Goal: Task Accomplishment & Management: Use online tool/utility

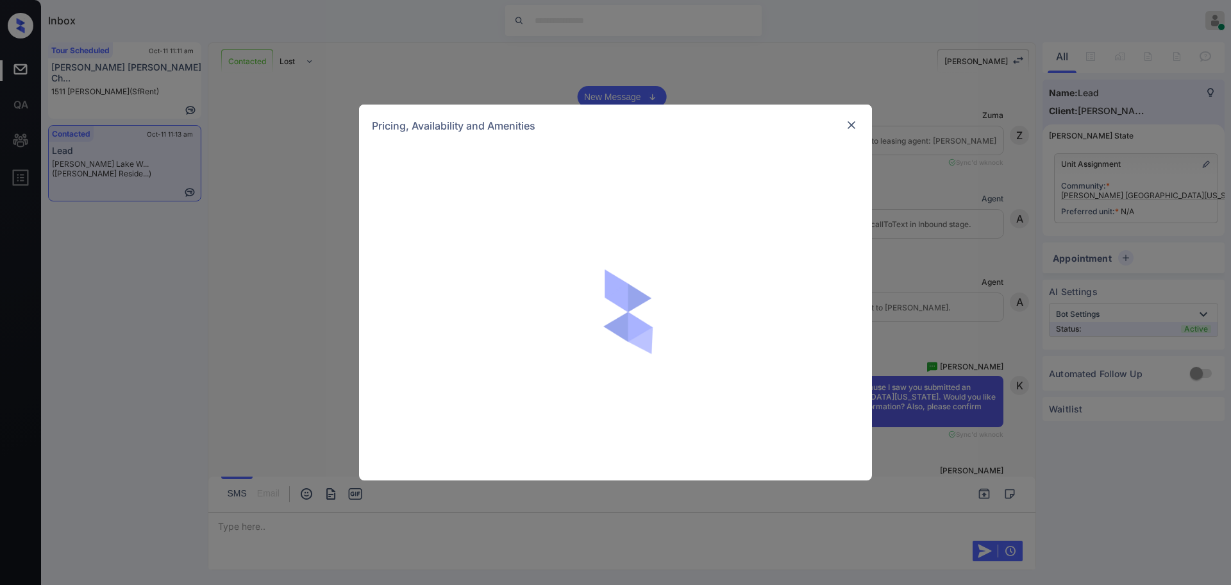
scroll to position [2398, 0]
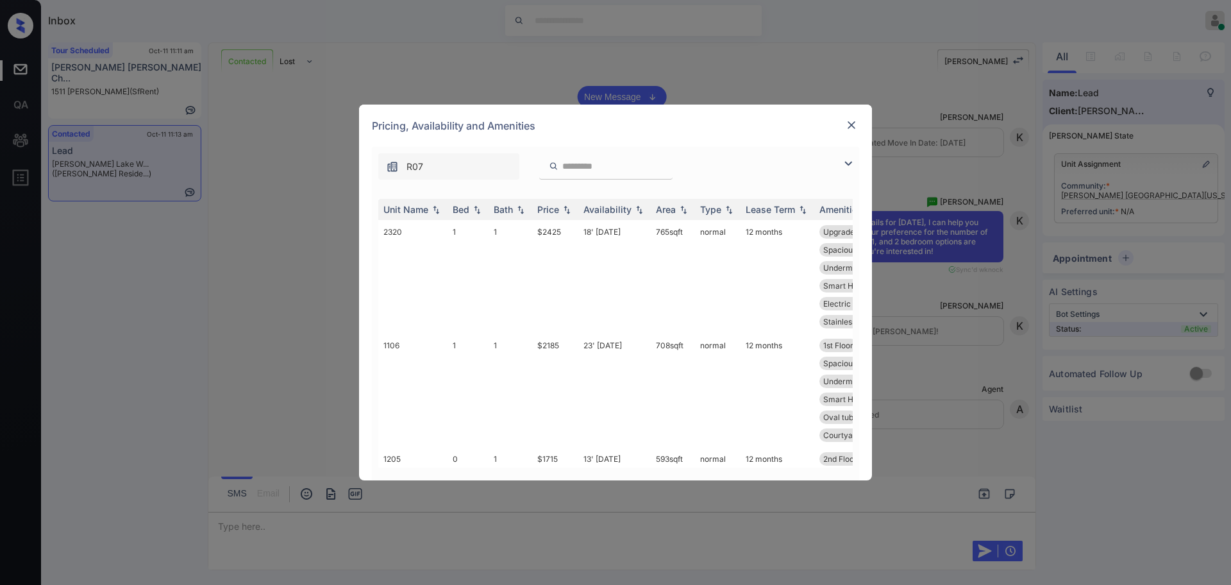
click at [470, 206] on div "Bed" at bounding box center [468, 209] width 31 height 11
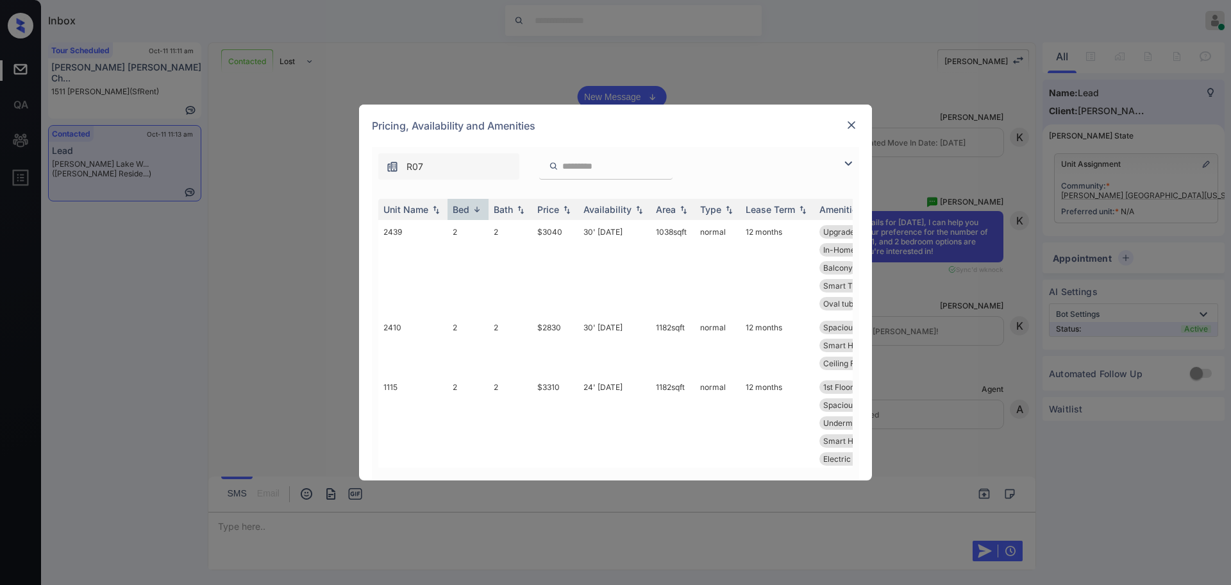
click at [470, 206] on div "Bed" at bounding box center [468, 209] width 31 height 11
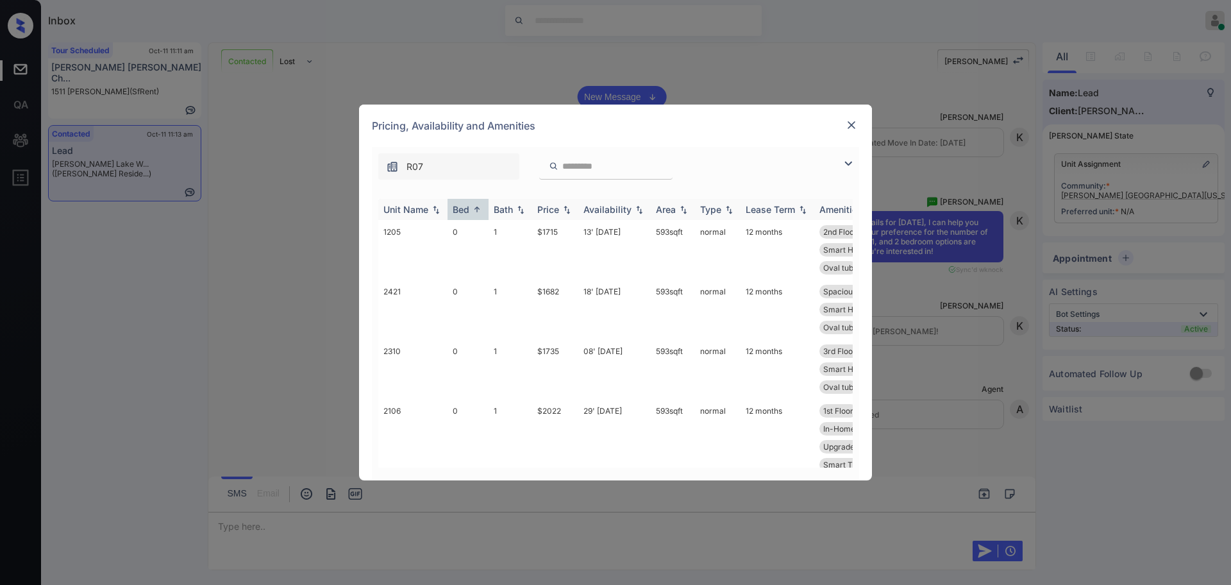
click at [464, 205] on div "Bed" at bounding box center [461, 209] width 17 height 11
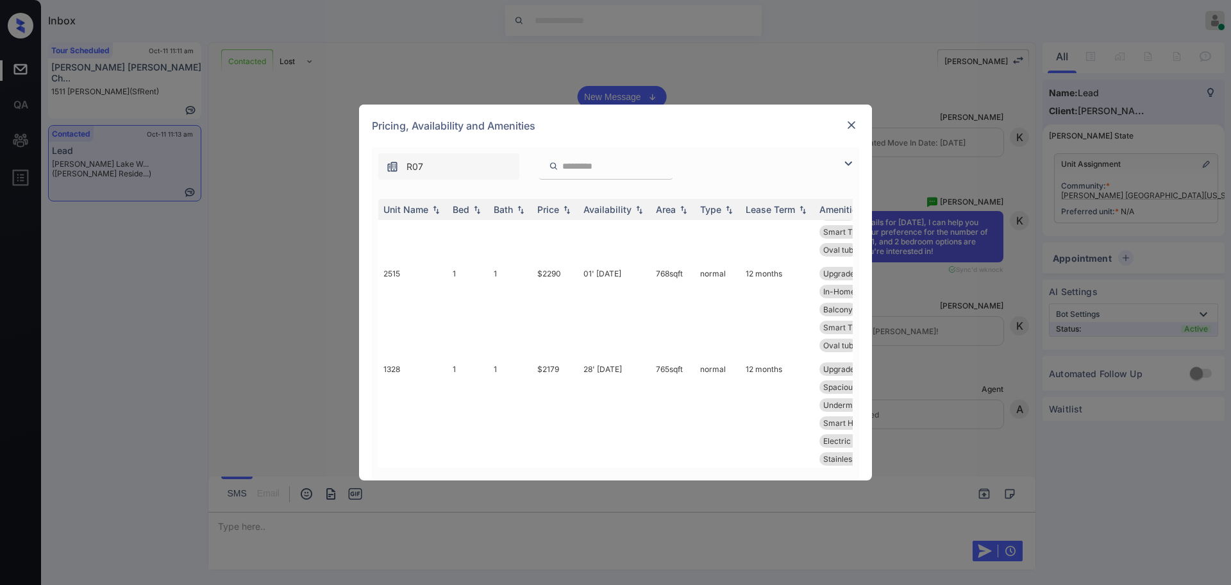
scroll to position [401, 0]
click at [846, 124] on img at bounding box center [851, 125] width 13 height 13
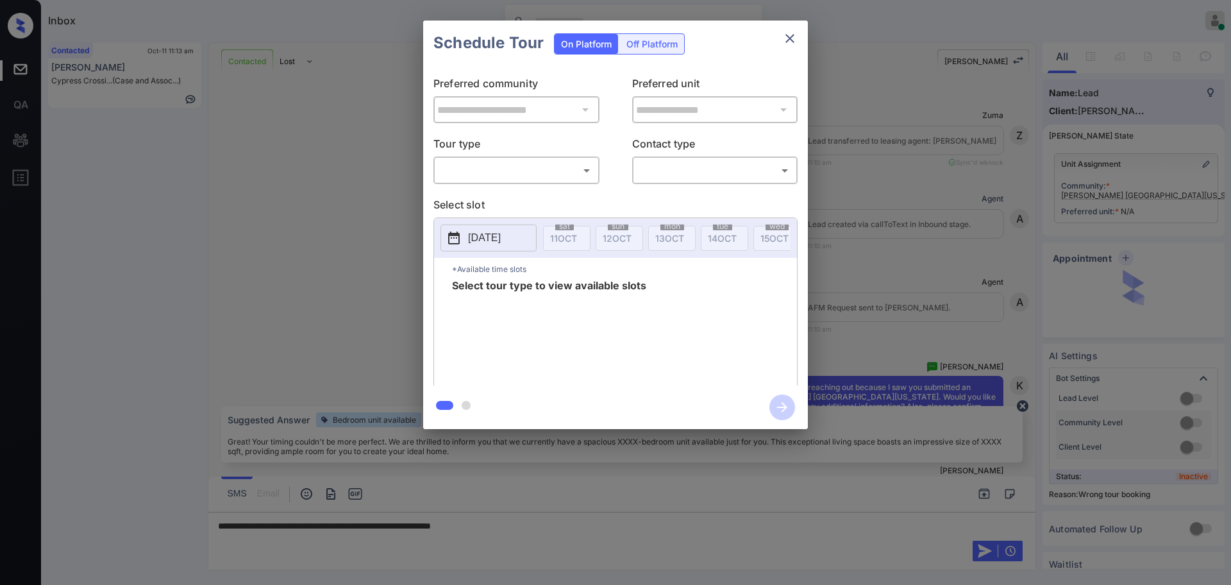
scroll to position [2483, 0]
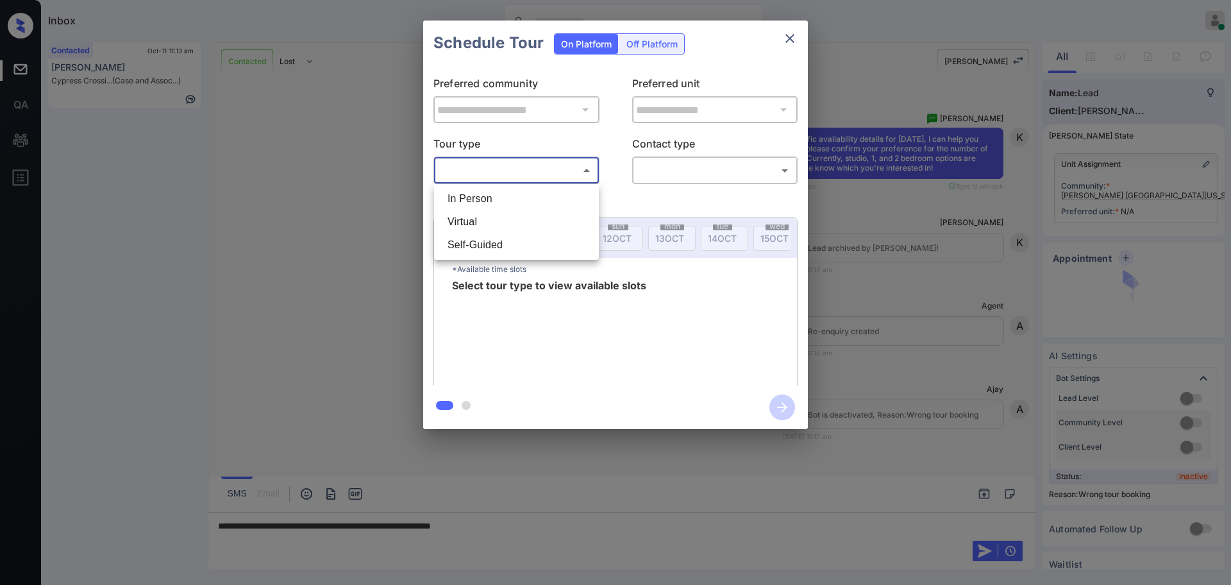
click at [534, 169] on body "Inbox [PERSON_NAME] Online Set yourself offline Set yourself on break Profile S…" at bounding box center [615, 292] width 1231 height 585
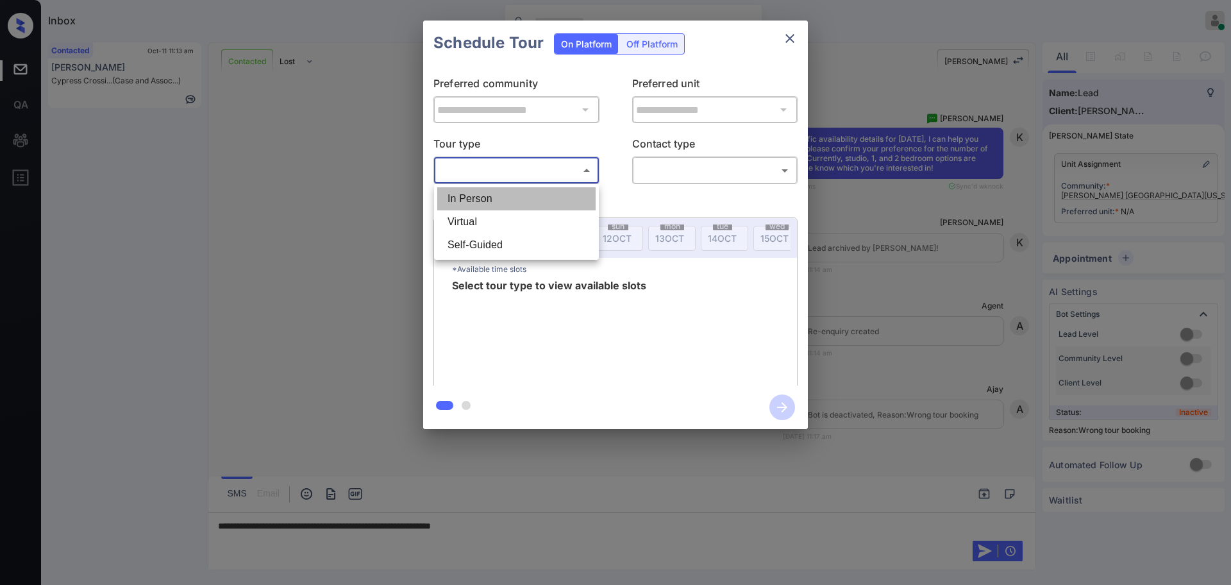
click at [512, 203] on li "In Person" at bounding box center [516, 198] width 158 height 23
type input "********"
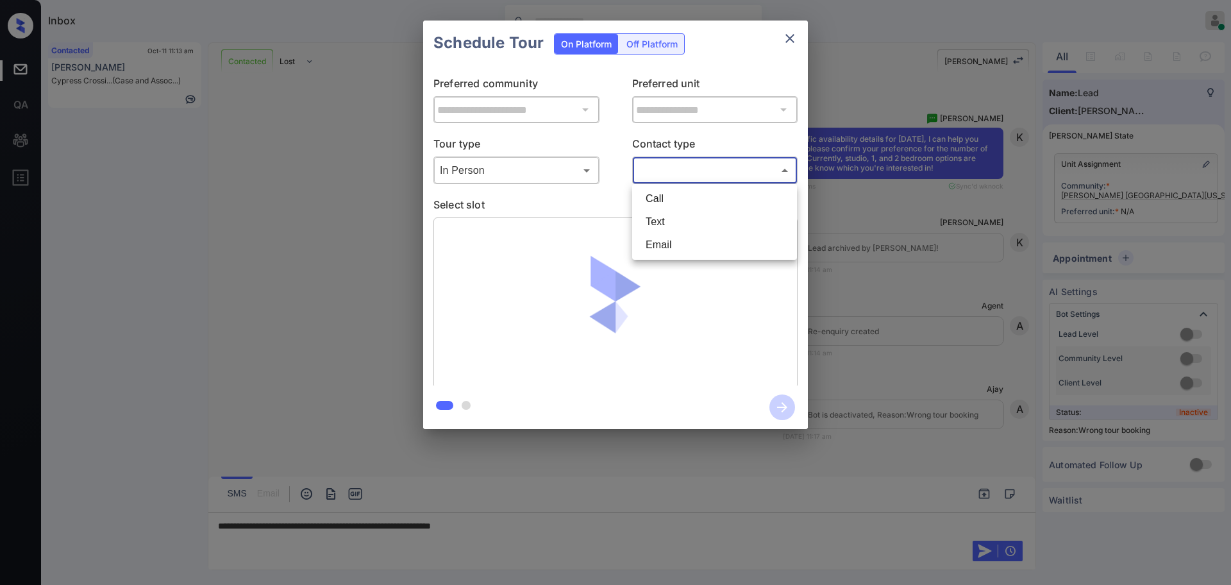
click at [693, 171] on body "Inbox Ajay Kumar Online Set yourself offline Set yourself on break Profile Swit…" at bounding box center [615, 292] width 1231 height 585
drag, startPoint x: 664, startPoint y: 238, endPoint x: 665, endPoint y: 219, distance: 18.6
click at [665, 219] on ul "Call Text Email" at bounding box center [714, 222] width 165 height 76
click at [665, 219] on li "Text" at bounding box center [714, 221] width 158 height 23
type input "****"
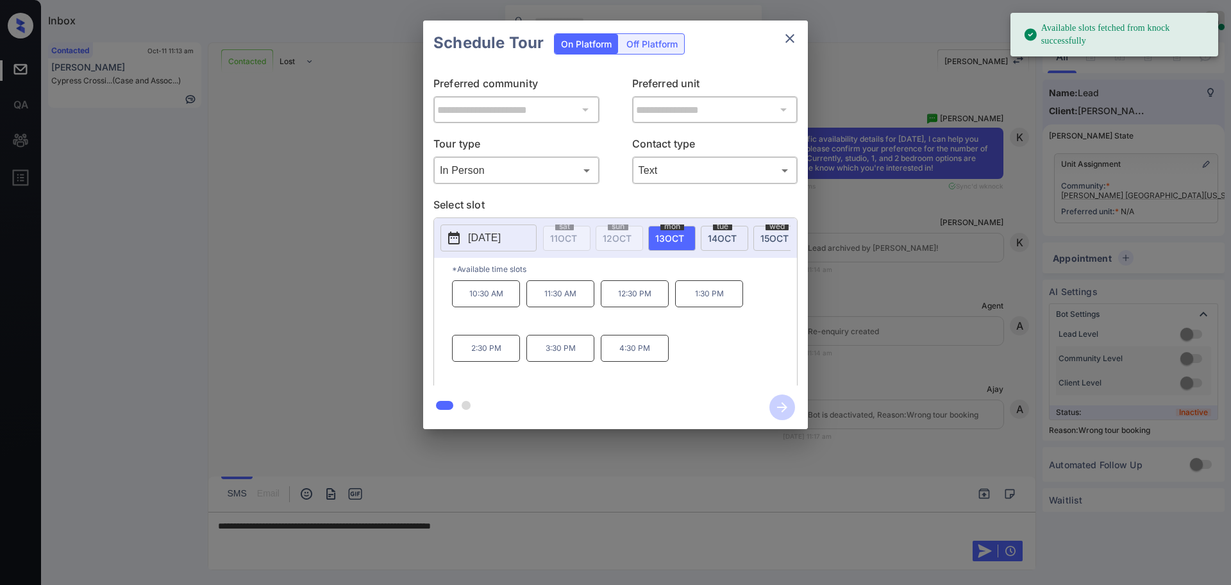
click at [500, 219] on div "2025-10-13 sat 11 OCT sun 12 OCT mon 13 OCT tue 14 OCT wed 15 OCT thu 16 OCT fr…" at bounding box center [615, 238] width 363 height 40
click at [501, 239] on p "2025-10-13" at bounding box center [484, 237] width 33 height 15
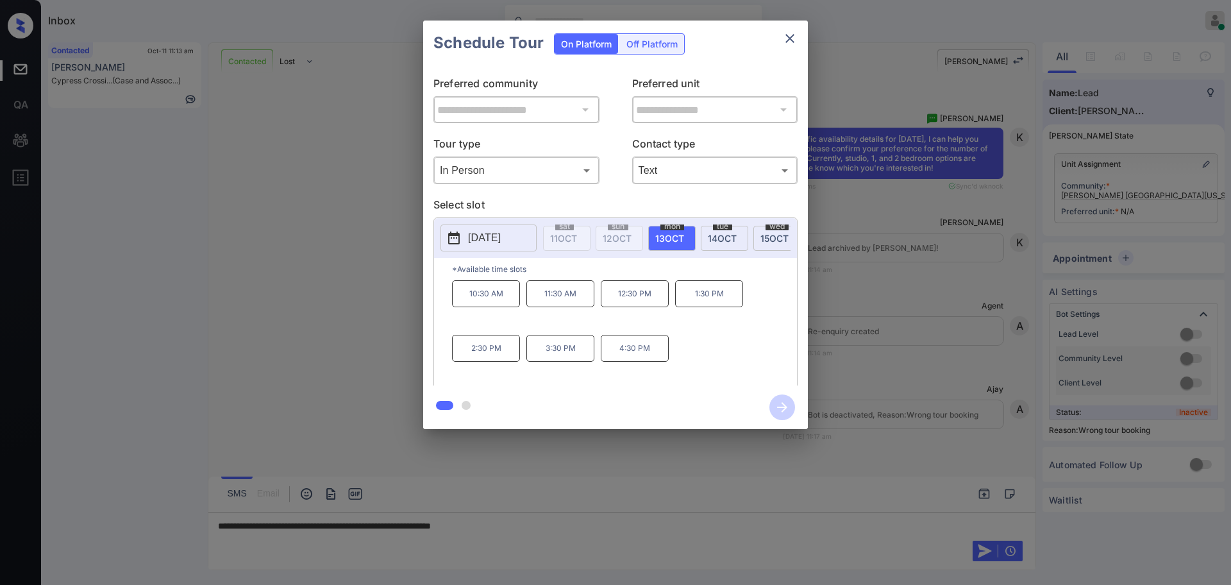
click at [536, 532] on div at bounding box center [615, 292] width 1231 height 585
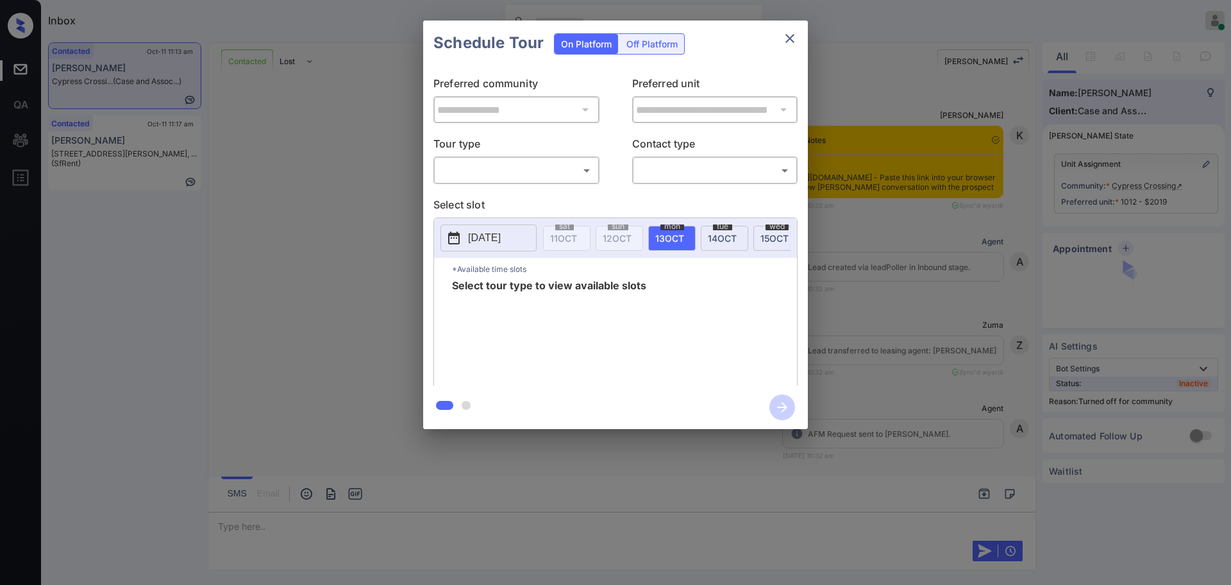
scroll to position [1426, 0]
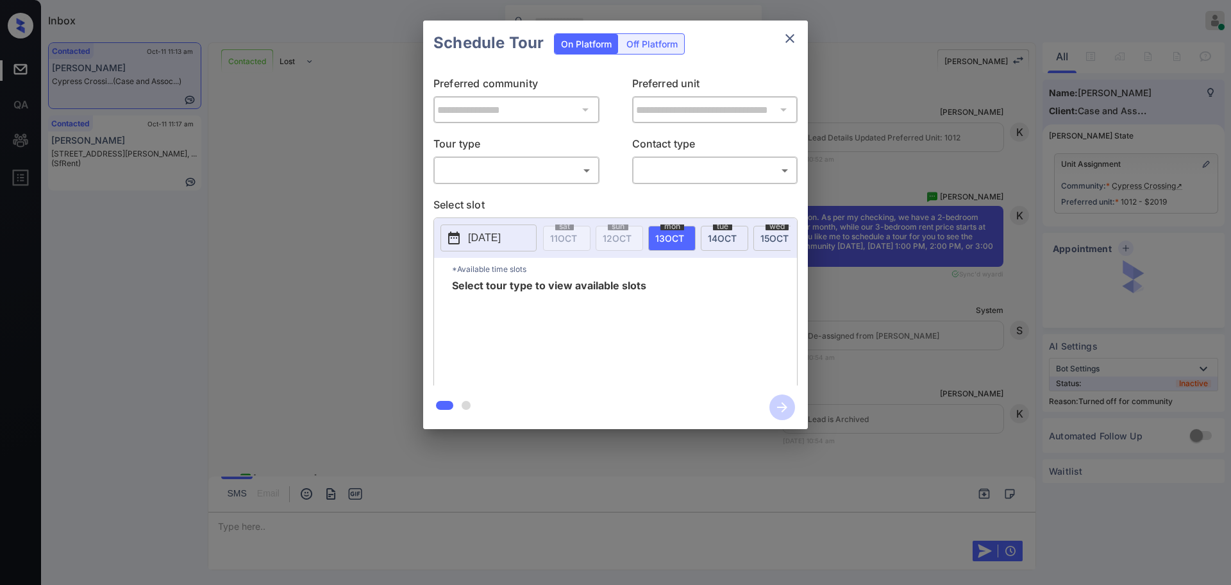
click at [487, 170] on body "Inbox Ajay Kumar Online Set yourself offline Set yourself on break Profile Swit…" at bounding box center [615, 292] width 1231 height 585
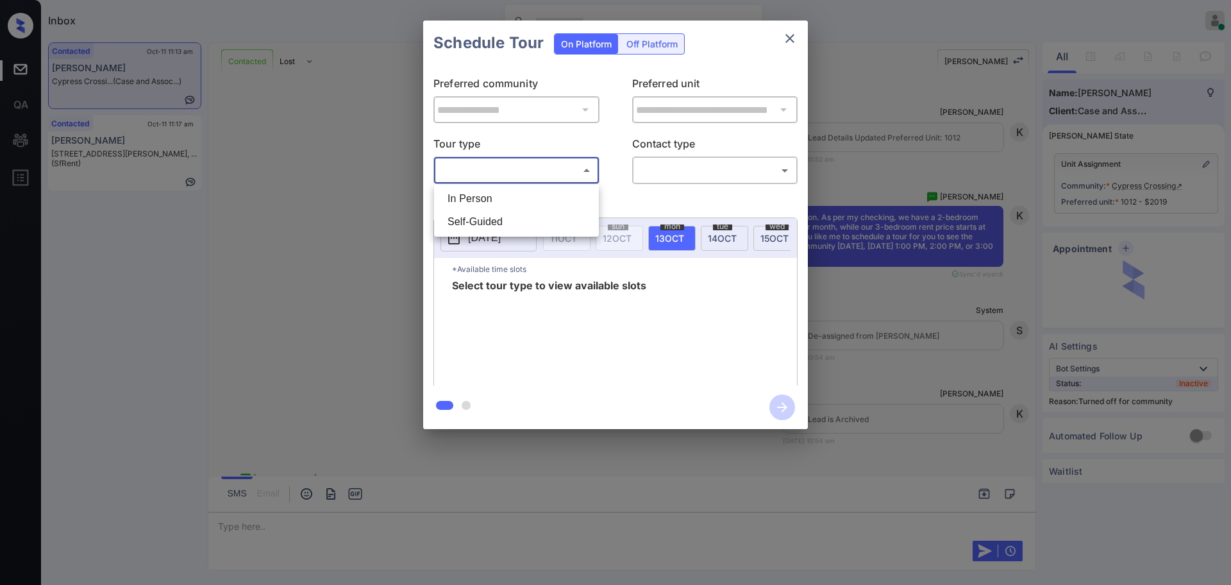
click at [478, 194] on li "In Person" at bounding box center [516, 198] width 158 height 23
type input "********"
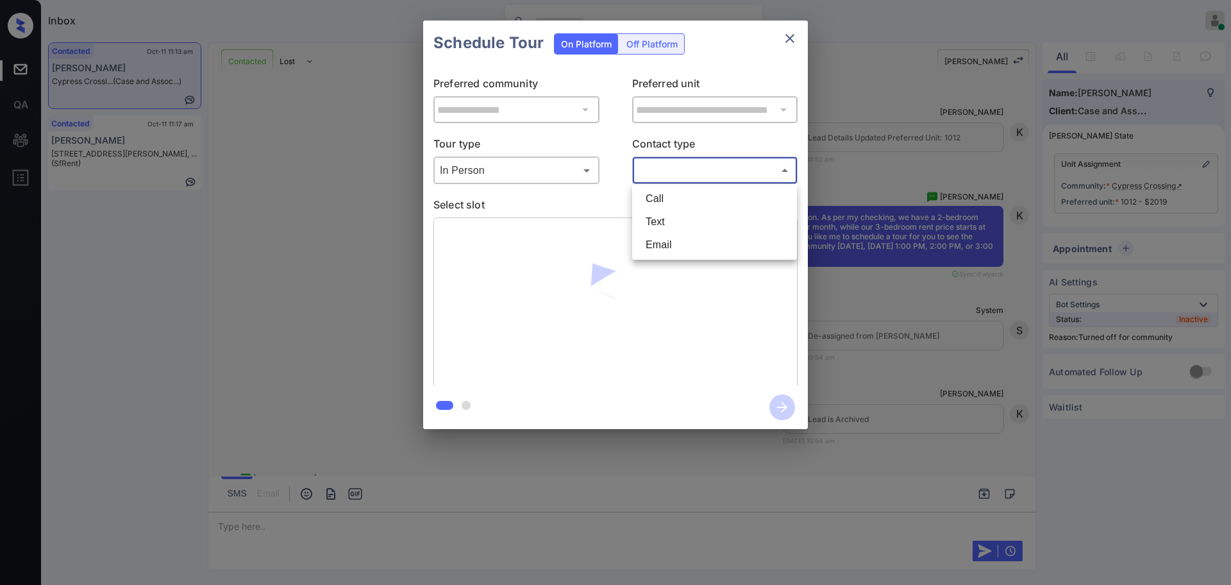
click at [691, 171] on body "Inbox Ajay Kumar Online Set yourself offline Set yourself on break Profile Swit…" at bounding box center [615, 292] width 1231 height 585
click at [666, 215] on li "Text" at bounding box center [714, 221] width 158 height 23
type input "****"
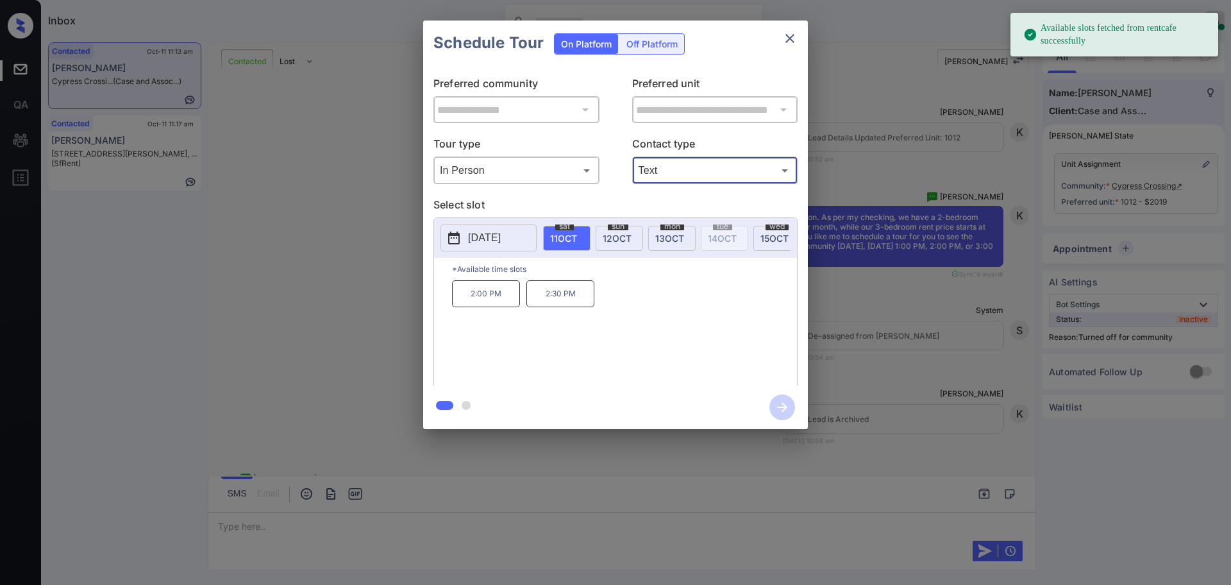
click at [501, 245] on p "2025-10-11" at bounding box center [484, 237] width 33 height 15
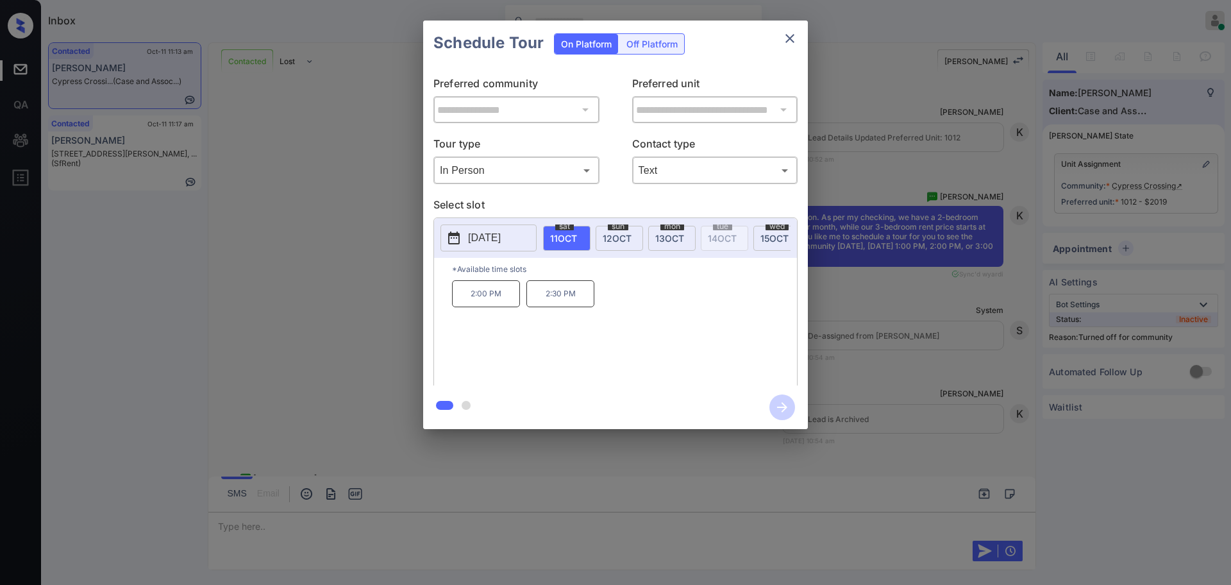
click at [899, 180] on div "**********" at bounding box center [615, 225] width 1231 height 450
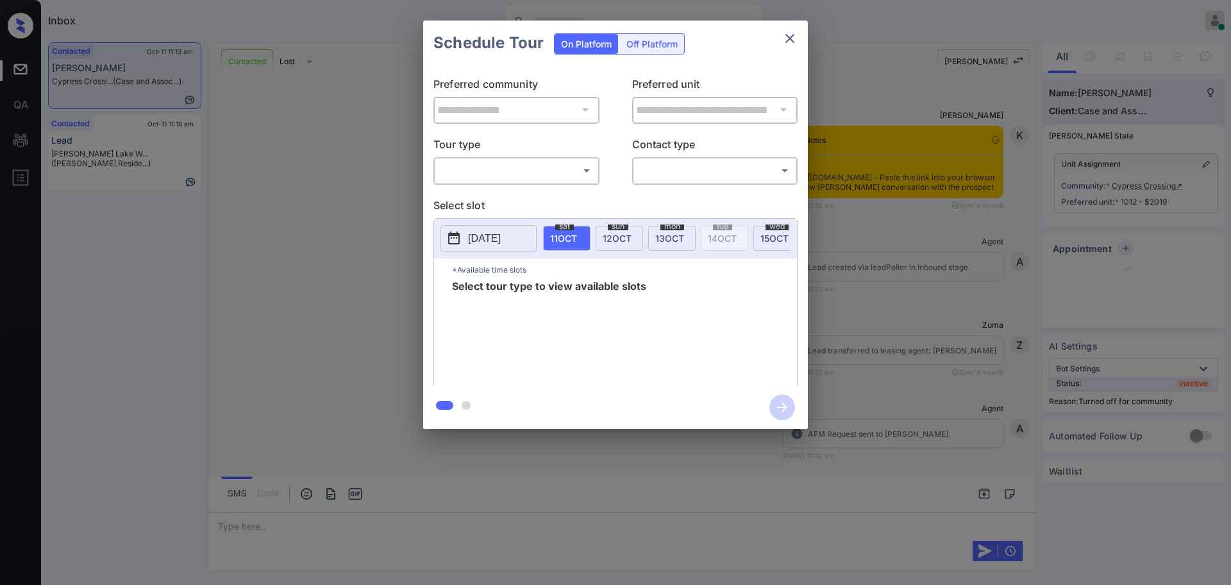
click at [567, 177] on body "Inbox Ajay Kumar Online Set yourself offline Set yourself on break Profile Swit…" at bounding box center [615, 292] width 1231 height 585
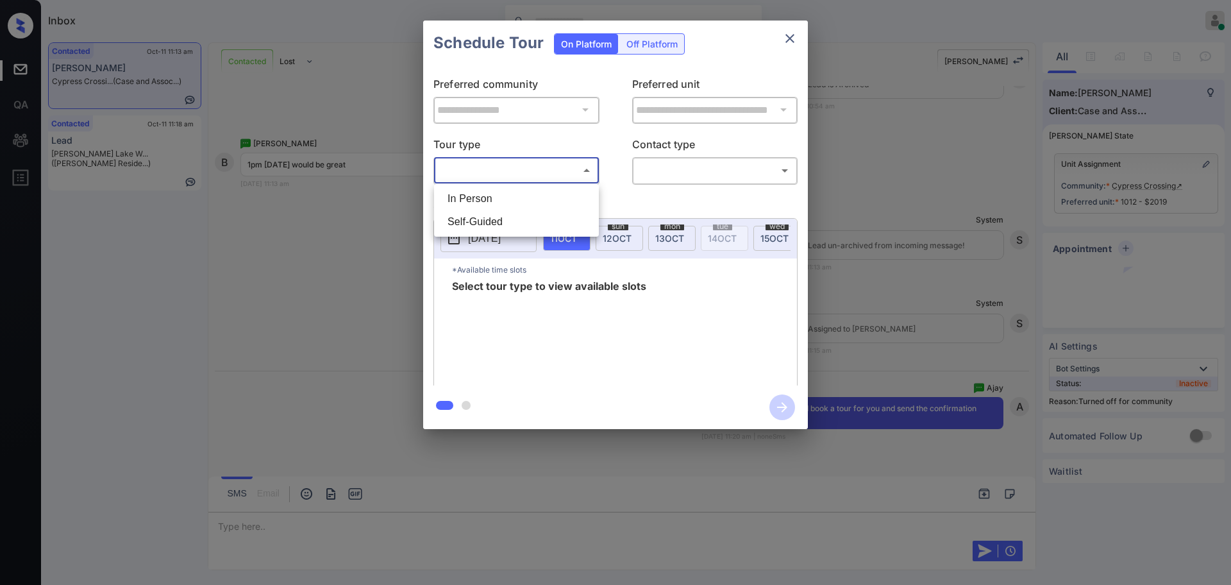
click at [522, 201] on li "In Person" at bounding box center [516, 198] width 158 height 23
type input "********"
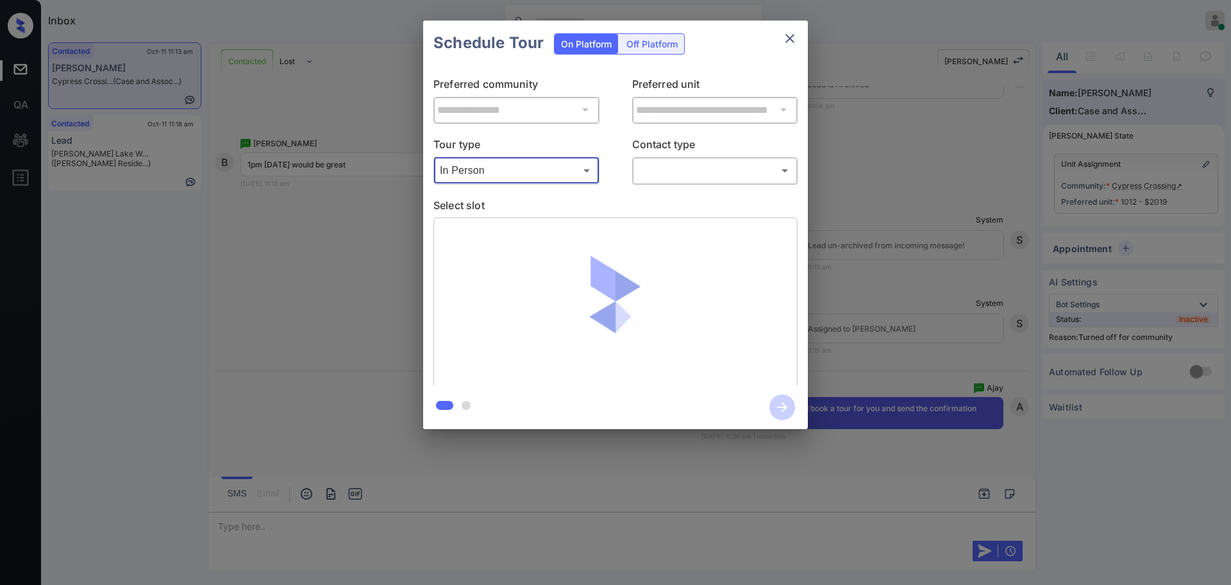
click at [682, 171] on body "Inbox Ajay Kumar Online Set yourself offline Set yourself on break Profile Swit…" at bounding box center [615, 292] width 1231 height 585
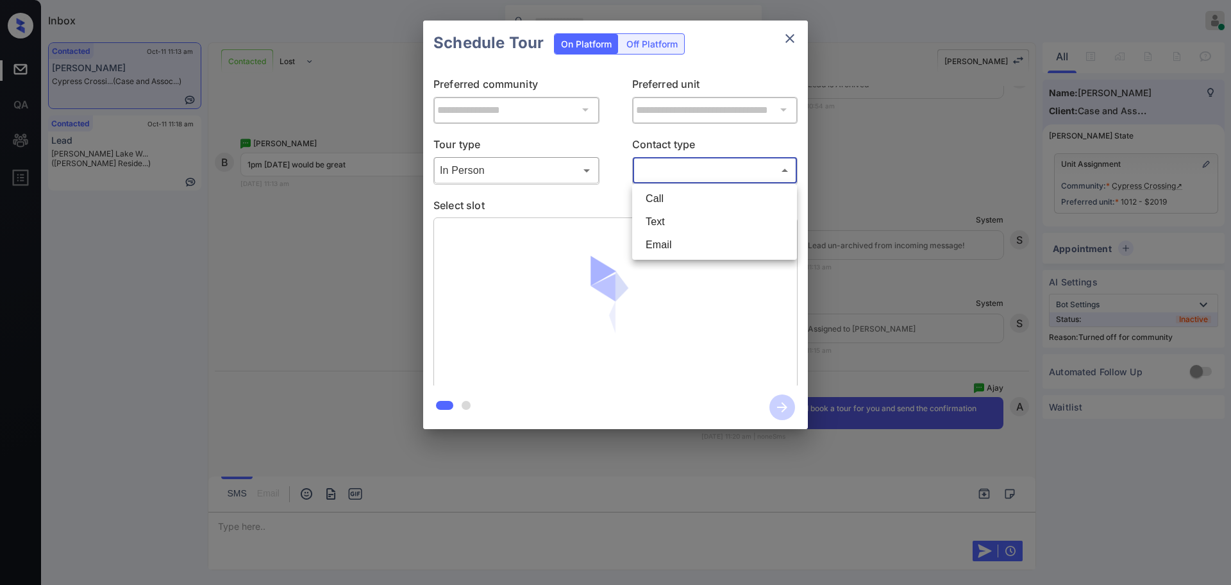
click at [662, 228] on li "Text" at bounding box center [714, 221] width 158 height 23
type input "****"
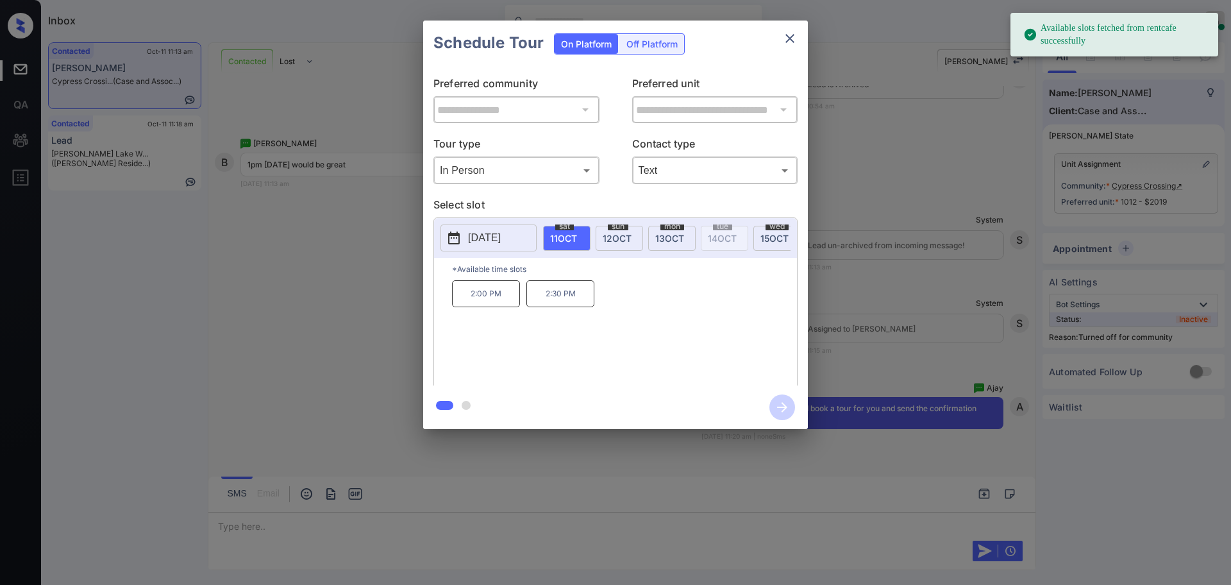
click at [623, 234] on span "12 OCT" at bounding box center [617, 238] width 29 height 11
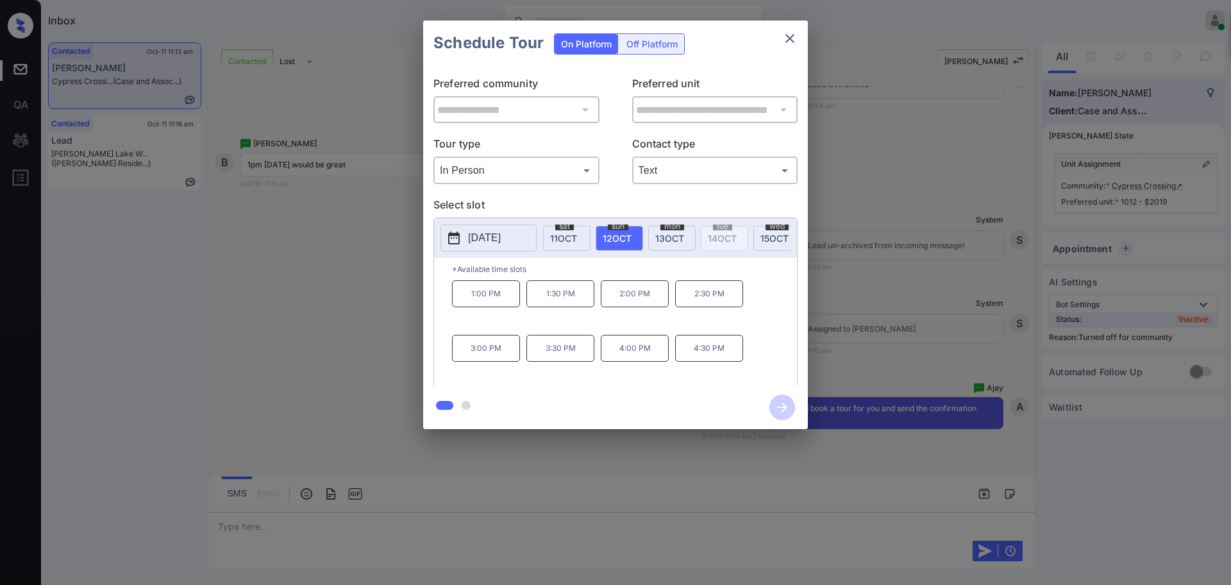
click at [493, 304] on p "1:00 PM" at bounding box center [486, 293] width 68 height 27
click at [783, 405] on icon "button" at bounding box center [782, 407] width 26 height 26
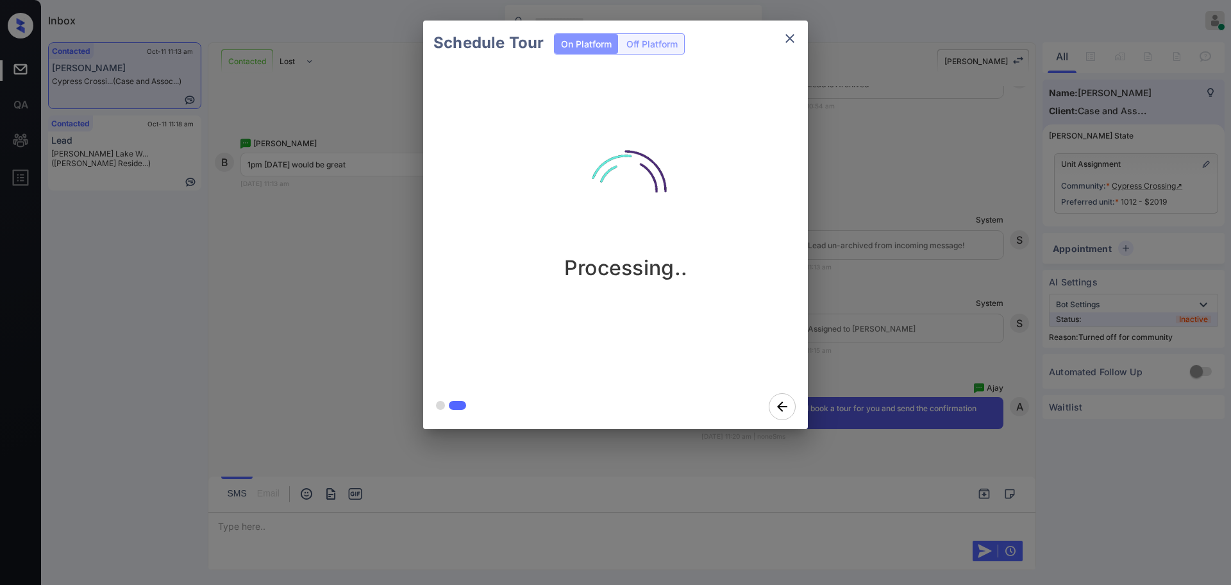
click at [920, 299] on div "Schedule Tour On Platform Off Platform Processing.." at bounding box center [615, 225] width 1231 height 450
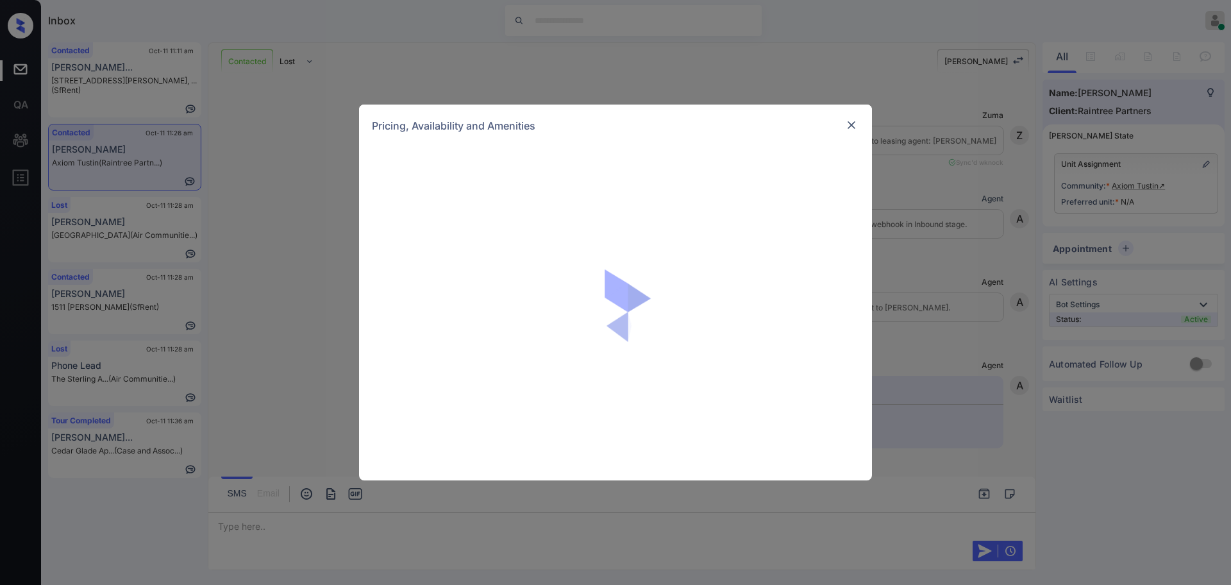
scroll to position [525, 0]
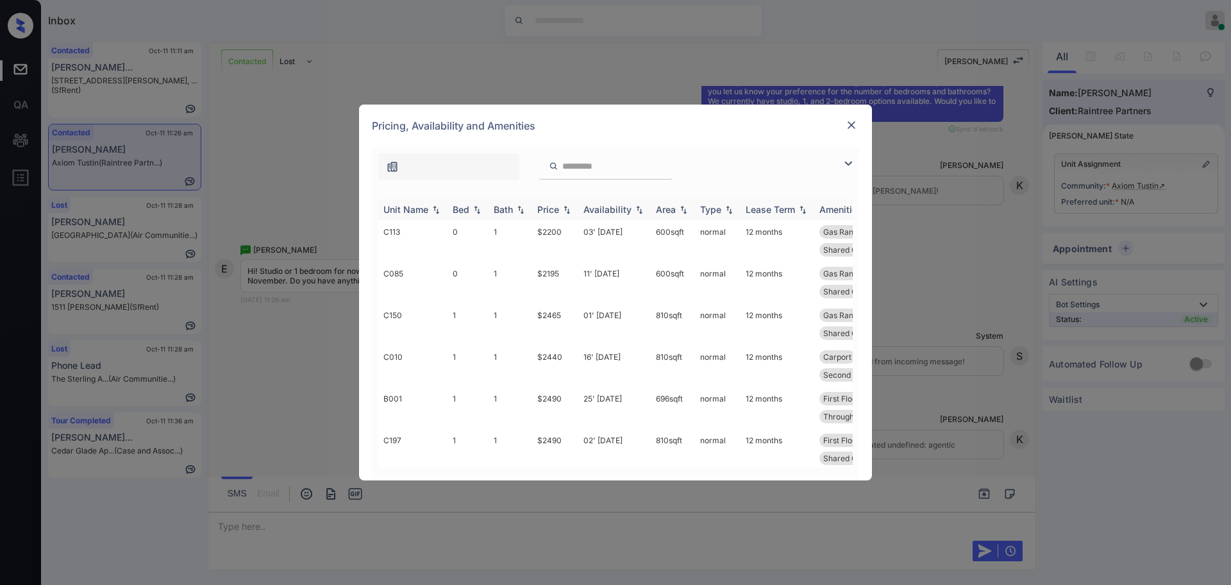
click at [471, 210] on img at bounding box center [477, 209] width 13 height 9
click at [471, 210] on img at bounding box center [477, 210] width 13 height 10
drag, startPoint x: 529, startPoint y: 276, endPoint x: 560, endPoint y: 277, distance: 31.4
click at [558, 277] on tr "C085 0 1 $2195 11' Oct 25 600 sqft normal 12 months Gas Range Open Patio Second…" at bounding box center [713, 283] width 670 height 42
copy tr "$2195"
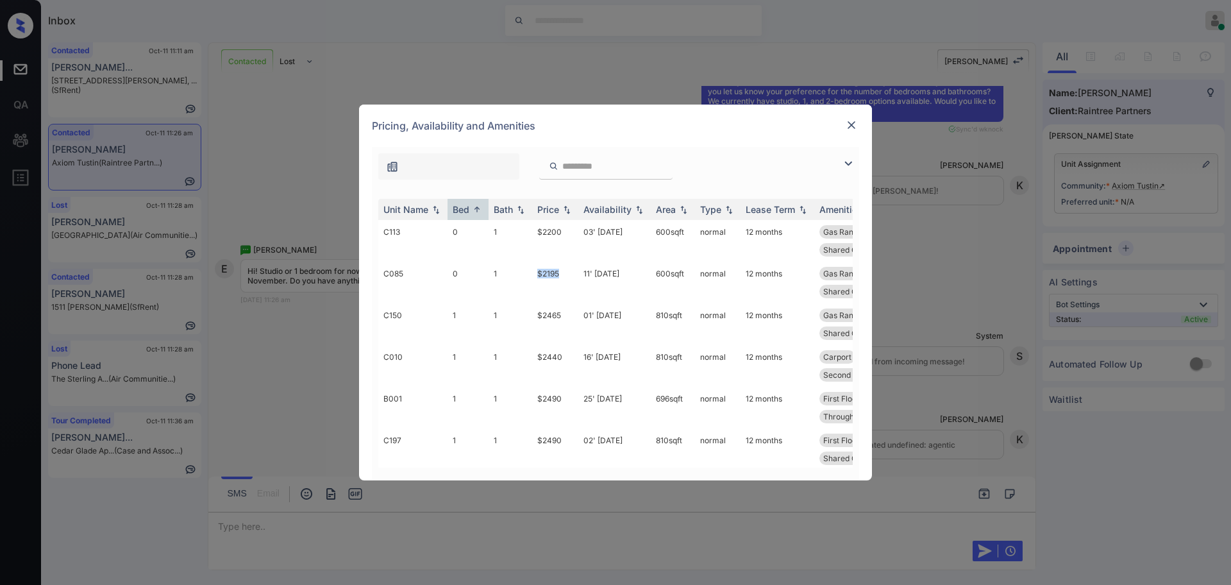
click at [846, 128] on img at bounding box center [851, 125] width 13 height 13
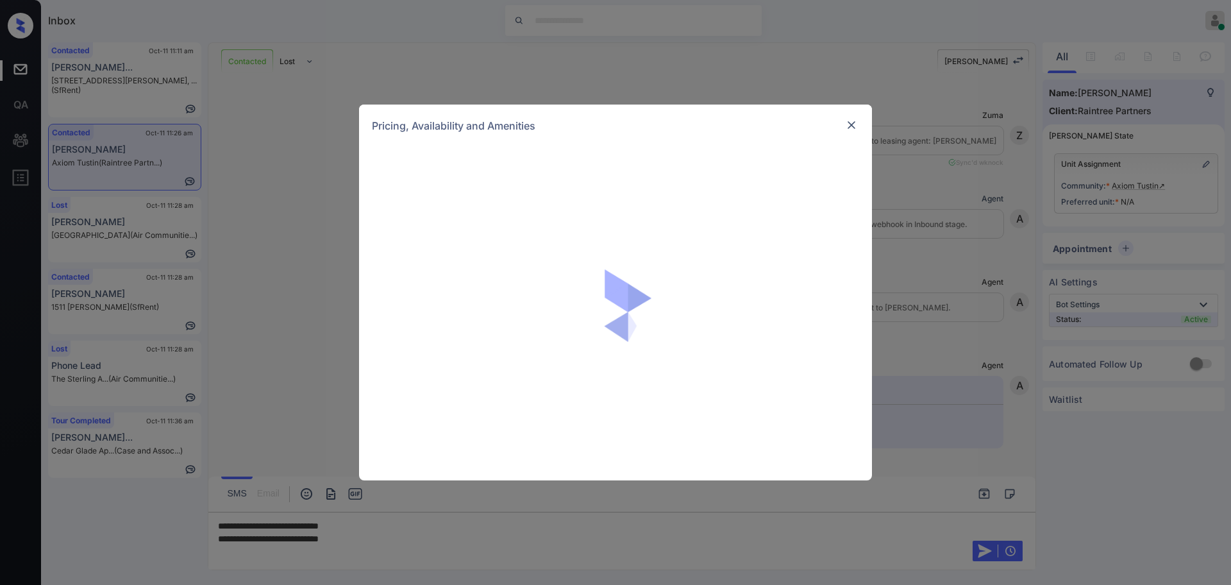
scroll to position [525, 0]
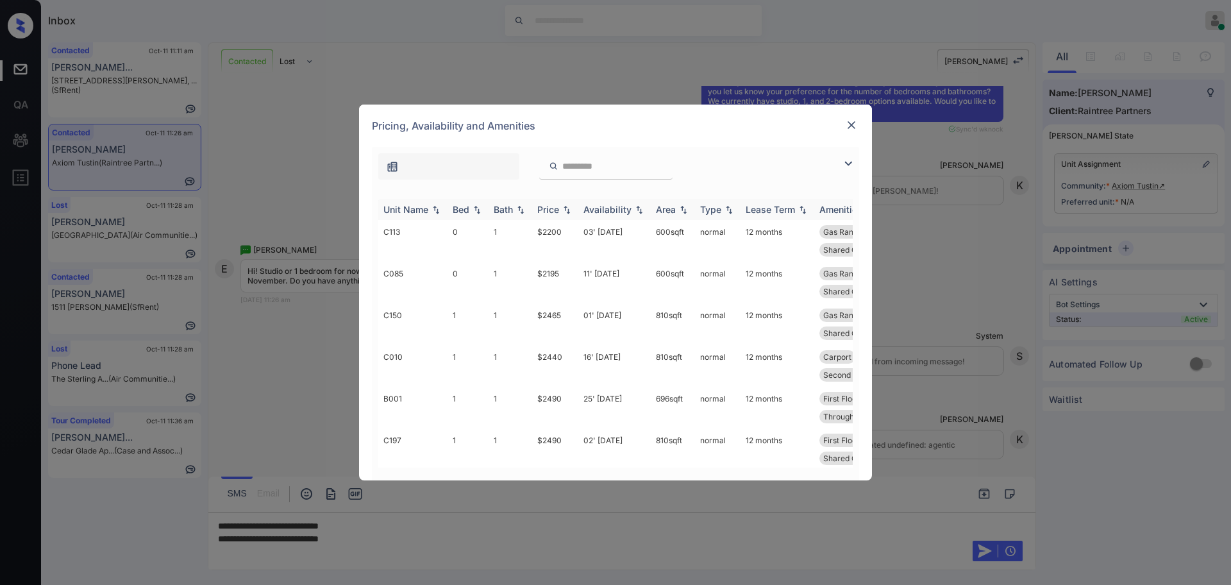
click at [457, 211] on div "Bed" at bounding box center [461, 209] width 17 height 11
click at [480, 208] on img at bounding box center [477, 210] width 13 height 10
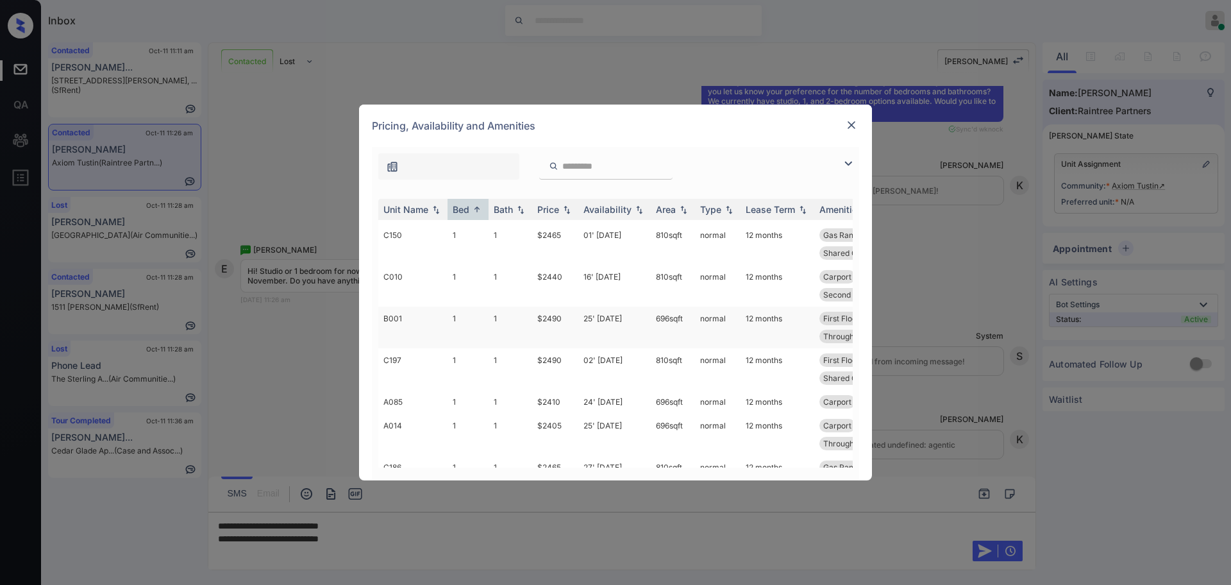
scroll to position [0, 0]
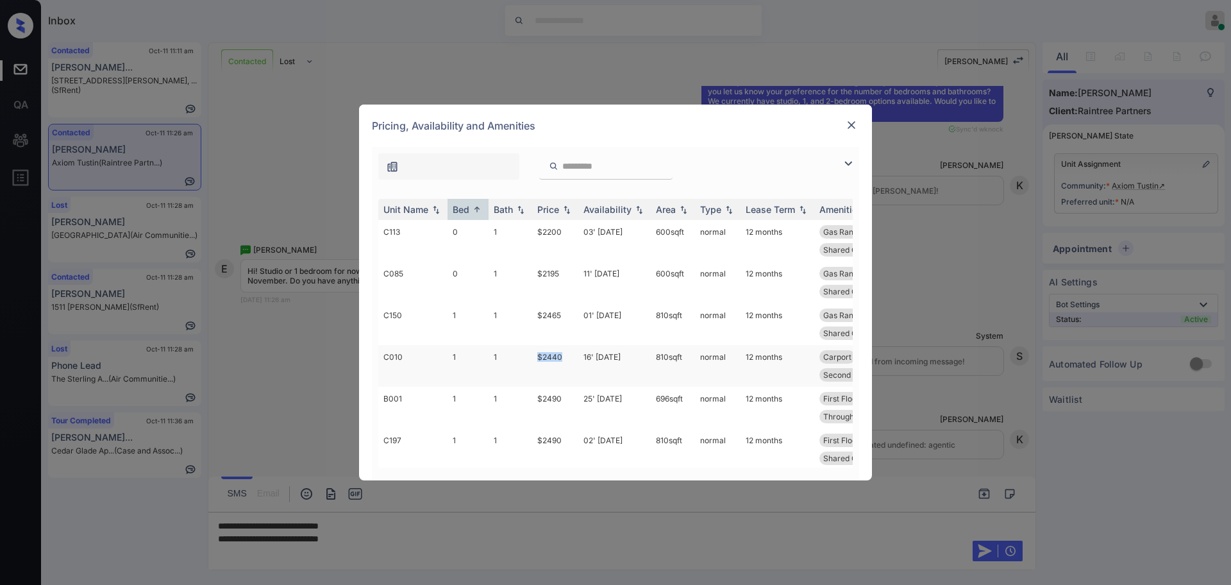
drag, startPoint x: 529, startPoint y: 356, endPoint x: 572, endPoint y: 359, distance: 43.1
click at [564, 358] on tr "C010 1 1 $2440 16' Sep 25 810 sqft normal 12 months Carport Gas Range Patio or …" at bounding box center [713, 366] width 670 height 42
copy tr "$2440"
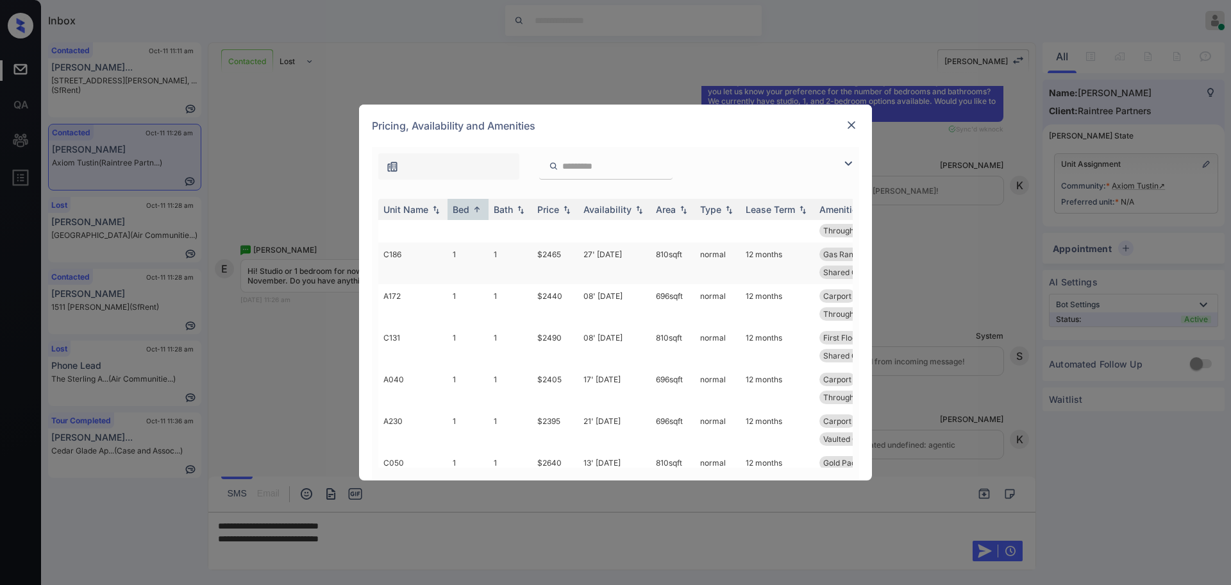
scroll to position [321, 0]
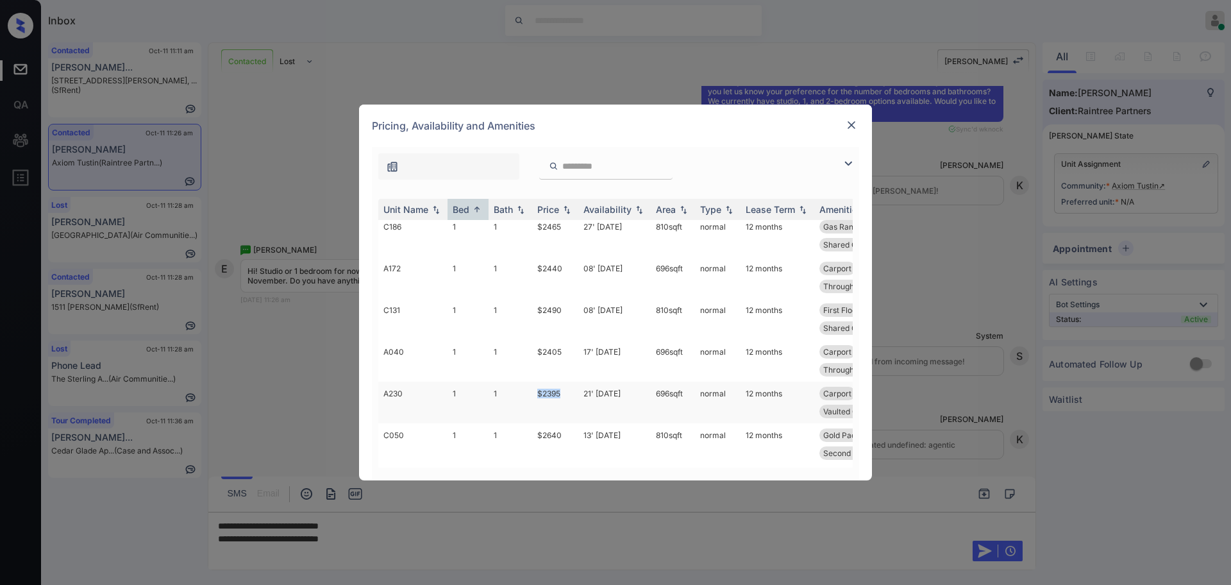
drag, startPoint x: 538, startPoint y: 393, endPoint x: 568, endPoint y: 395, distance: 30.2
click at [568, 395] on td "$2395" at bounding box center [555, 403] width 46 height 42
copy td "$2395"
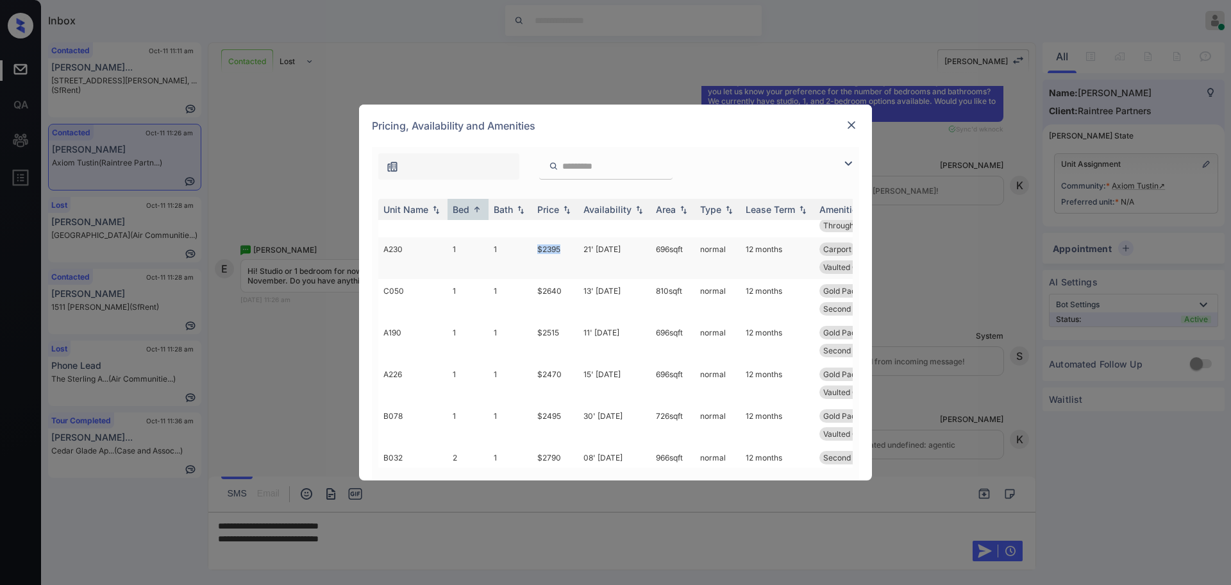
scroll to position [401, 0]
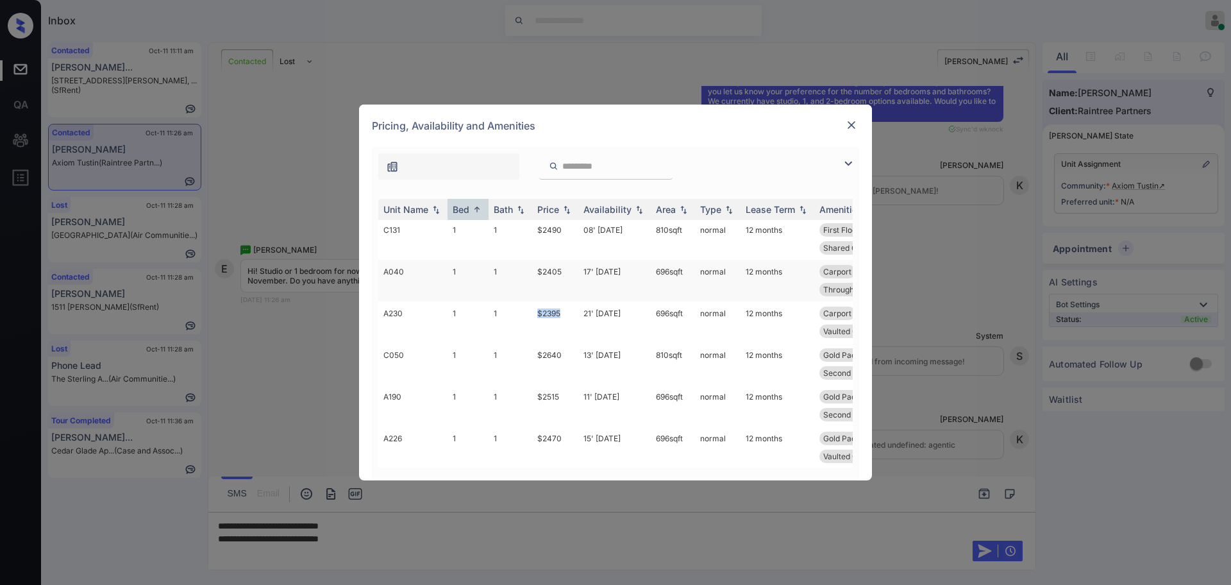
copy td "$2395"
click at [853, 121] on img at bounding box center [851, 125] width 13 height 13
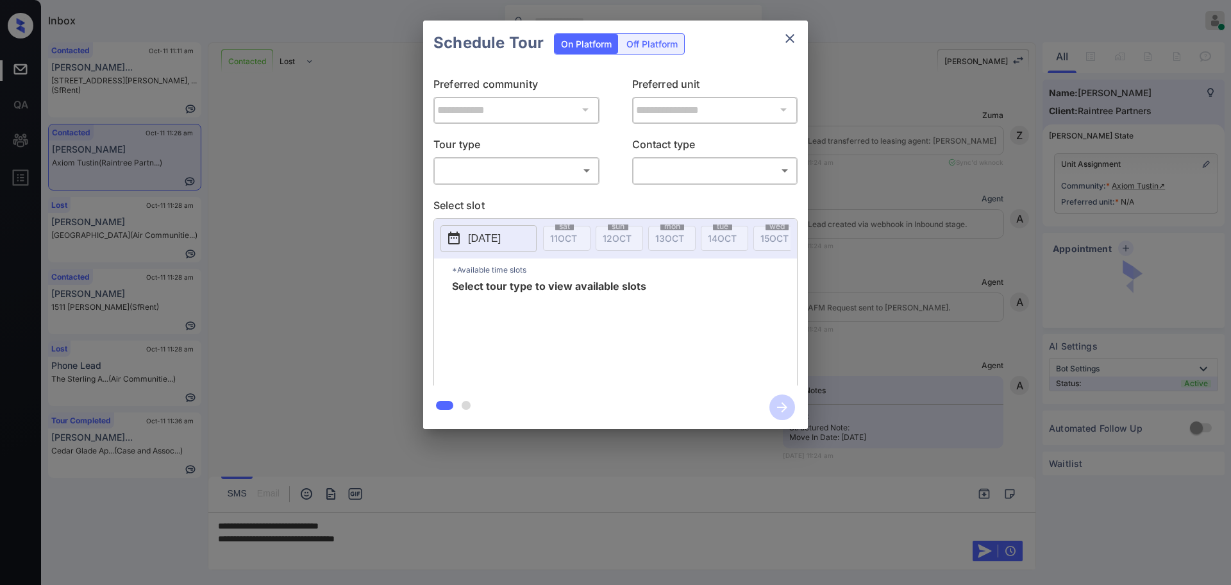
click at [500, 172] on body "Inbox Ajay Kumar Online Set yourself offline Set yourself on break Profile Swit…" at bounding box center [615, 292] width 1231 height 585
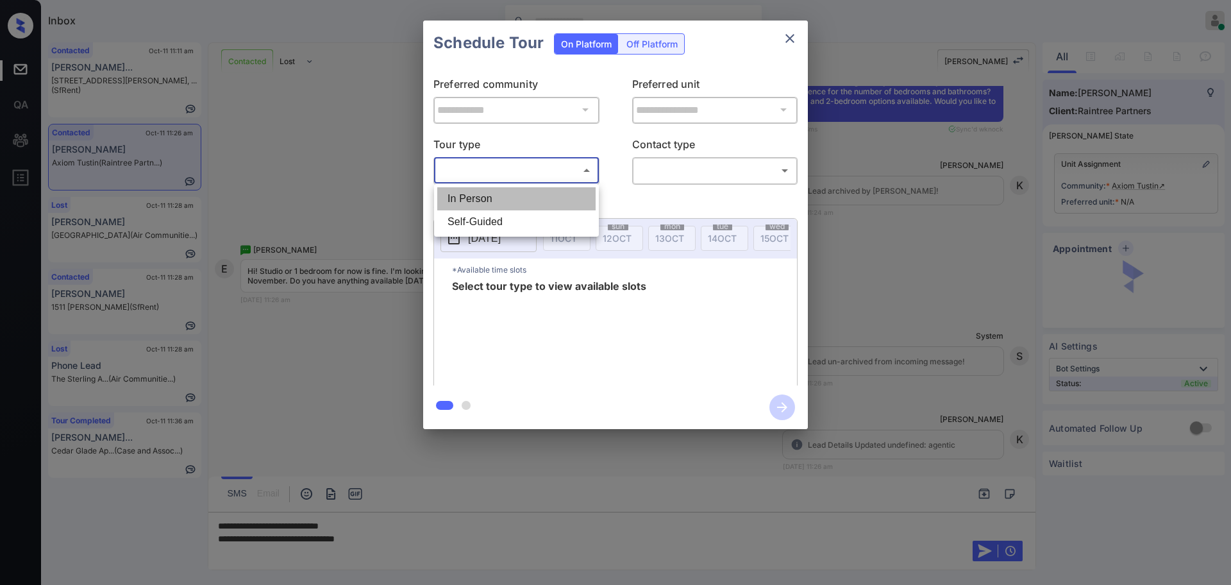
click at [498, 189] on li "In Person" at bounding box center [516, 198] width 158 height 23
type input "********"
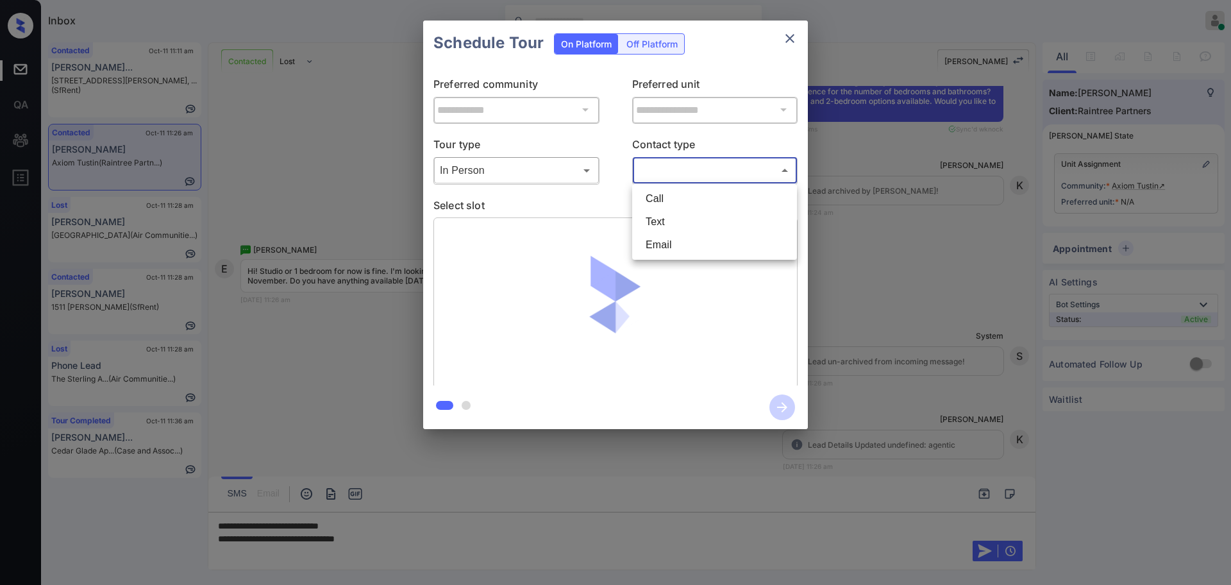
click at [726, 163] on body "Inbox Ajay Kumar Online Set yourself offline Set yourself on break Profile Swit…" at bounding box center [615, 292] width 1231 height 585
click at [659, 226] on li "Text" at bounding box center [714, 221] width 158 height 23
type input "****"
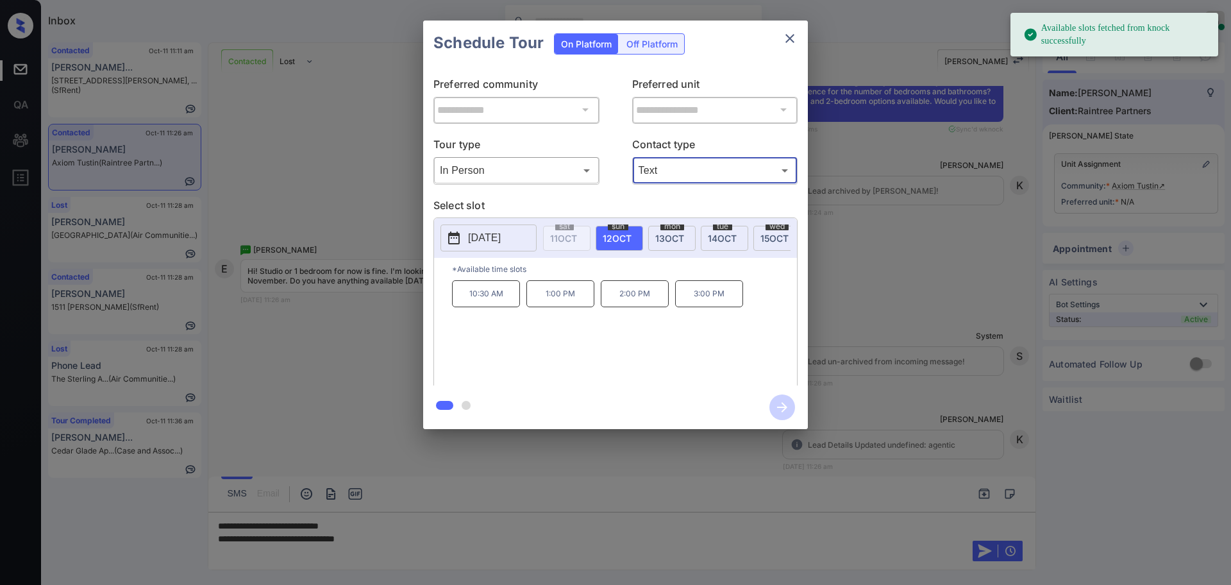
click at [476, 239] on p "[DATE]" at bounding box center [484, 237] width 33 height 15
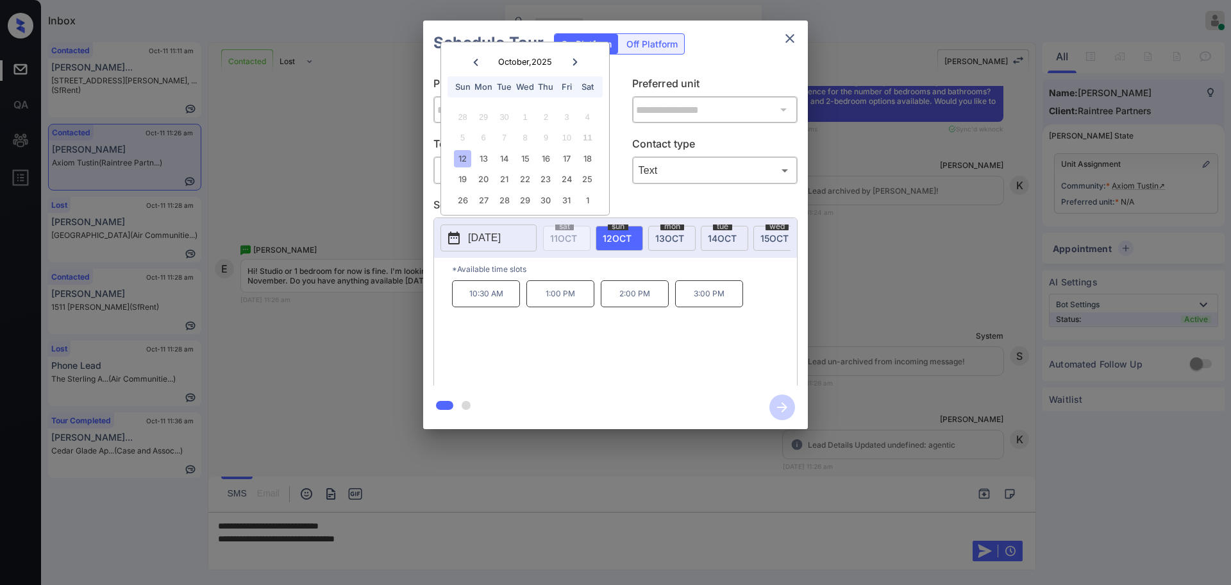
click at [460, 158] on div "12" at bounding box center [462, 158] width 17 height 17
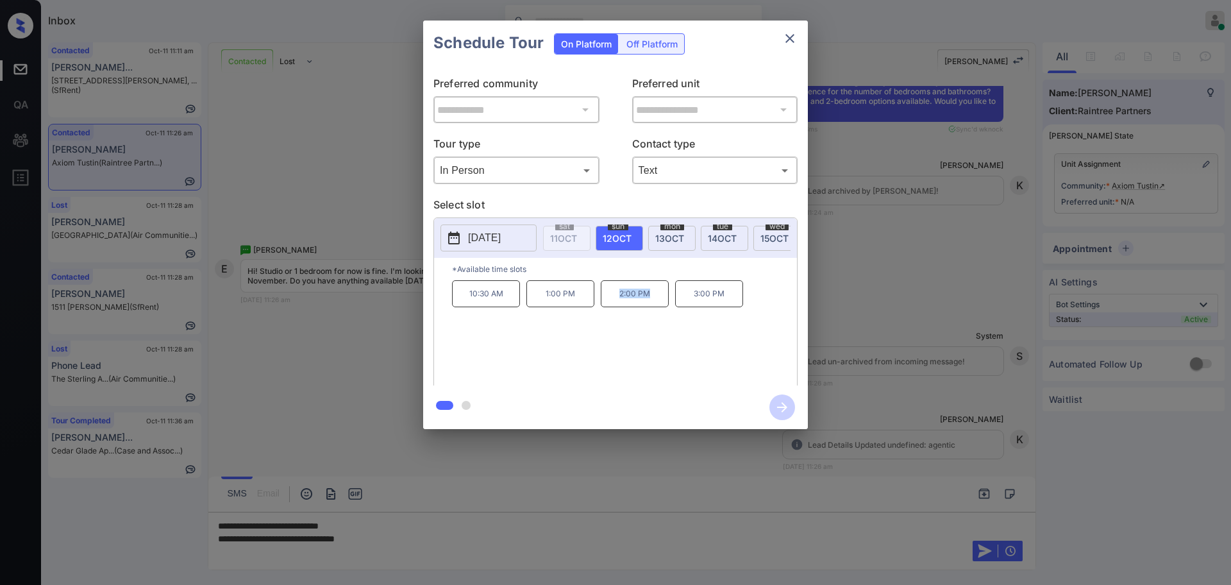
drag, startPoint x: 610, startPoint y: 302, endPoint x: 653, endPoint y: 302, distance: 43.6
click at [653, 302] on p "2:00 PM" at bounding box center [635, 293] width 68 height 27
drag, startPoint x: 603, startPoint y: 329, endPoint x: 570, endPoint y: 311, distance: 37.3
click at [601, 329] on div "10:30 AM 1:00 PM 2:00 PM 3:00 PM" at bounding box center [624, 331] width 345 height 103
drag, startPoint x: 544, startPoint y: 301, endPoint x: 657, endPoint y: 300, distance: 112.9
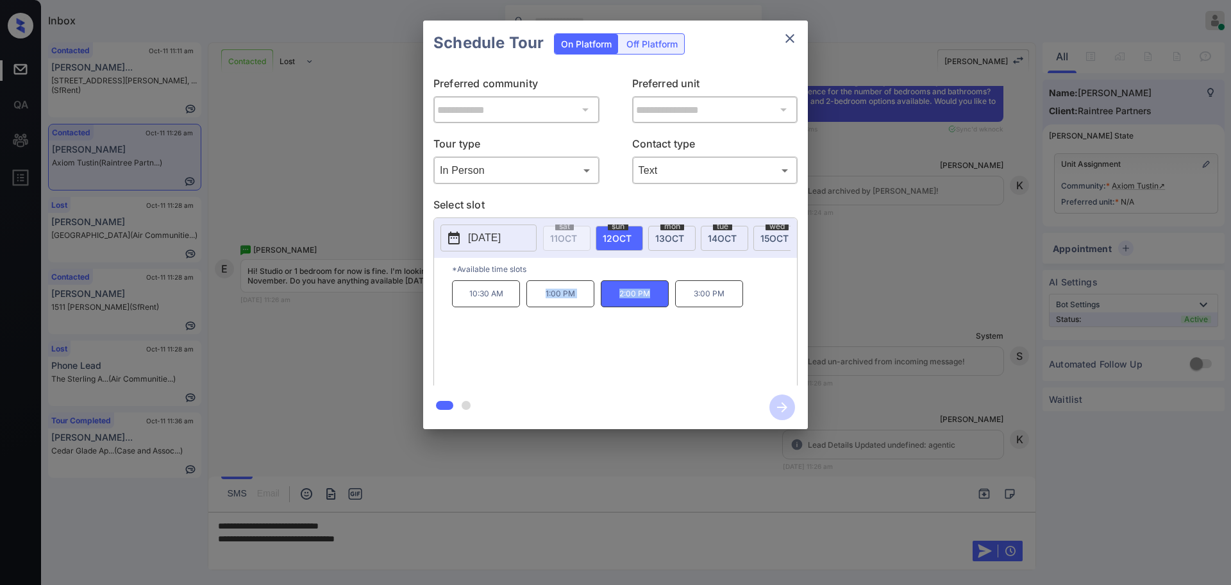
click at [657, 300] on div "10:30 AM 1:00 PM 2:00 PM 3:00 PM" at bounding box center [624, 331] width 345 height 103
copy div "1:00 PM 2:00 PM"
click at [799, 29] on button "close" at bounding box center [790, 39] width 26 height 26
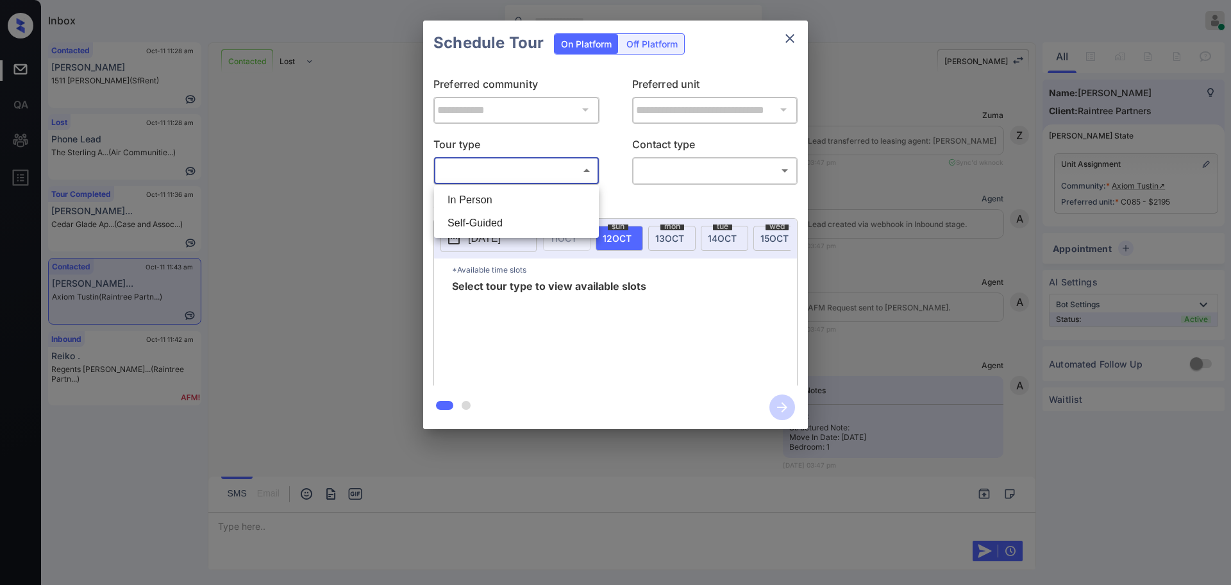
click at [513, 170] on body "Inbox [PERSON_NAME] Online Set yourself offline Set yourself on break Profile S…" at bounding box center [615, 292] width 1231 height 585
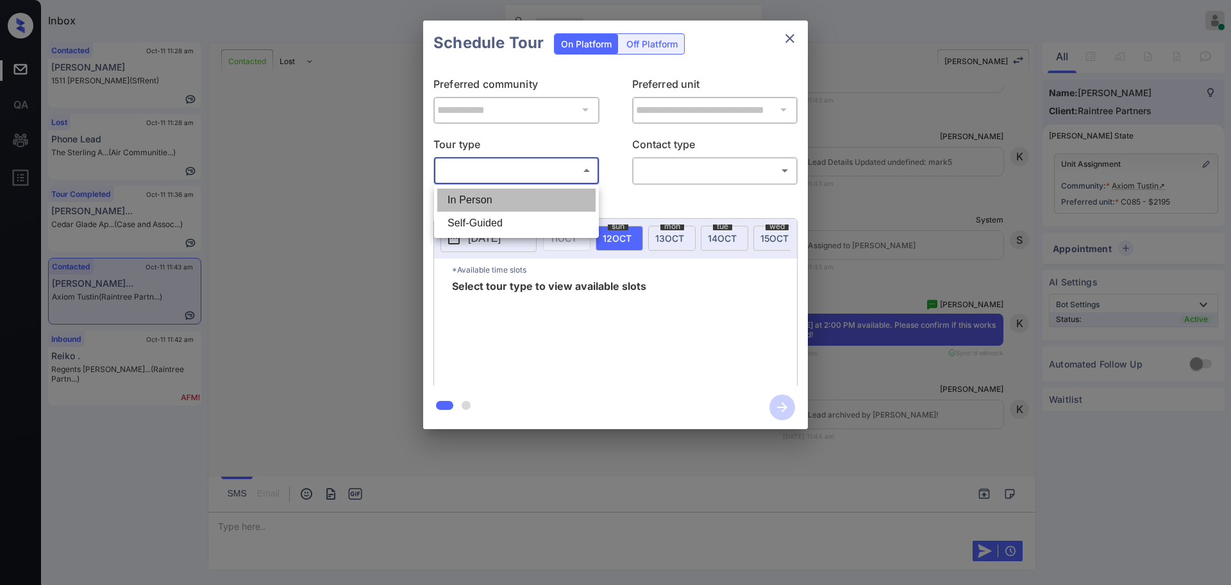
click at [507, 197] on li "In Person" at bounding box center [516, 200] width 158 height 23
type input "********"
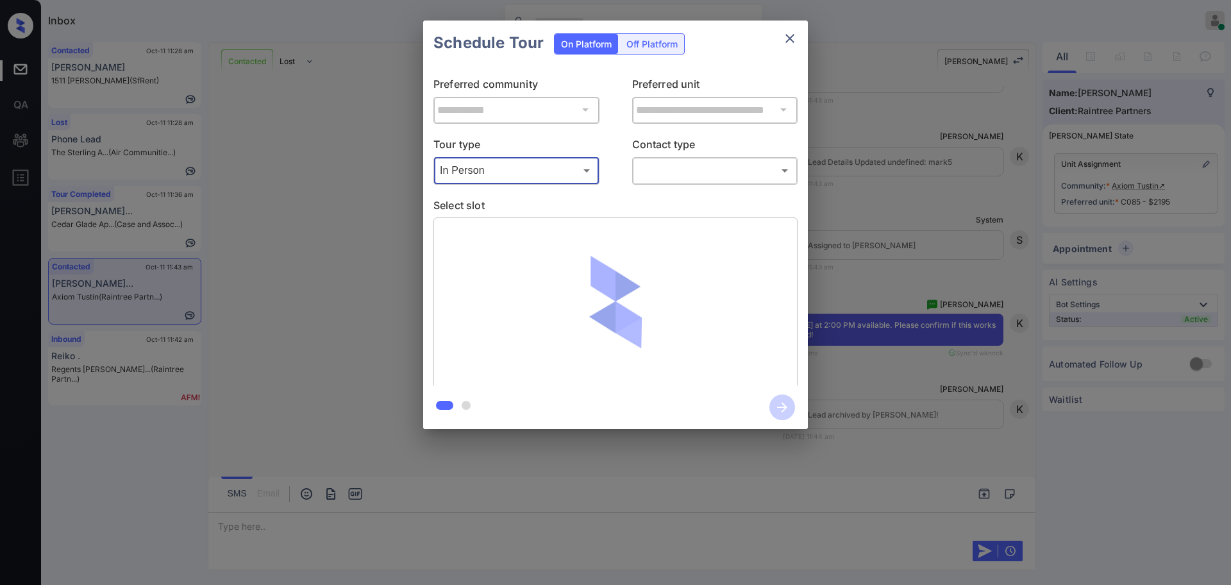
click at [648, 162] on body "Inbox [PERSON_NAME] Online Set yourself offline Set yourself on break Profile S…" at bounding box center [615, 292] width 1231 height 585
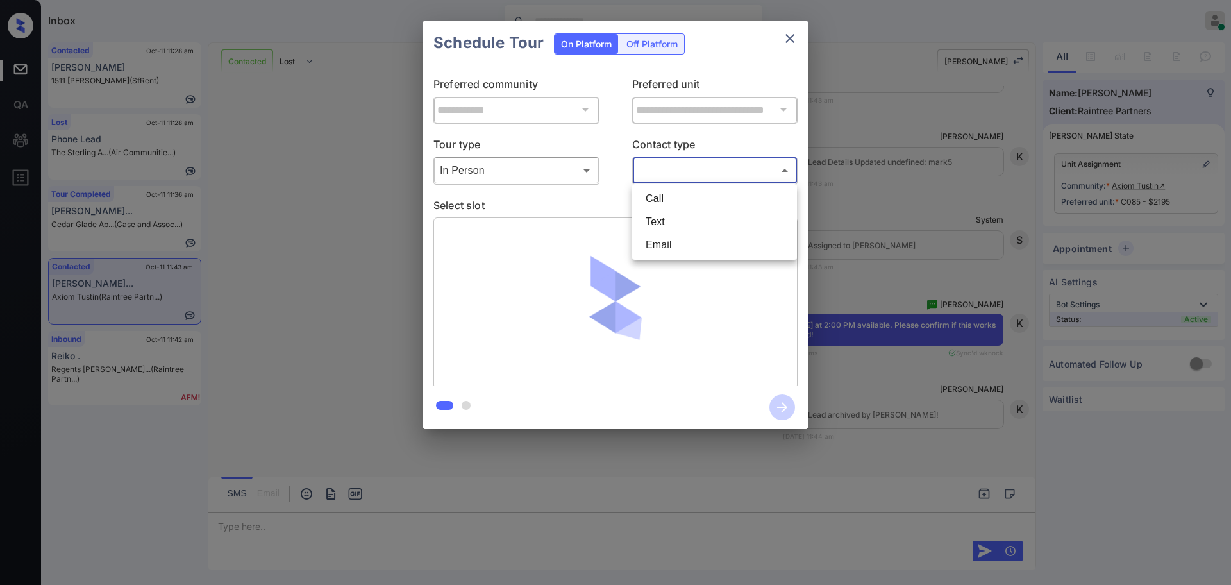
click at [646, 223] on li "Text" at bounding box center [714, 221] width 158 height 23
type input "****"
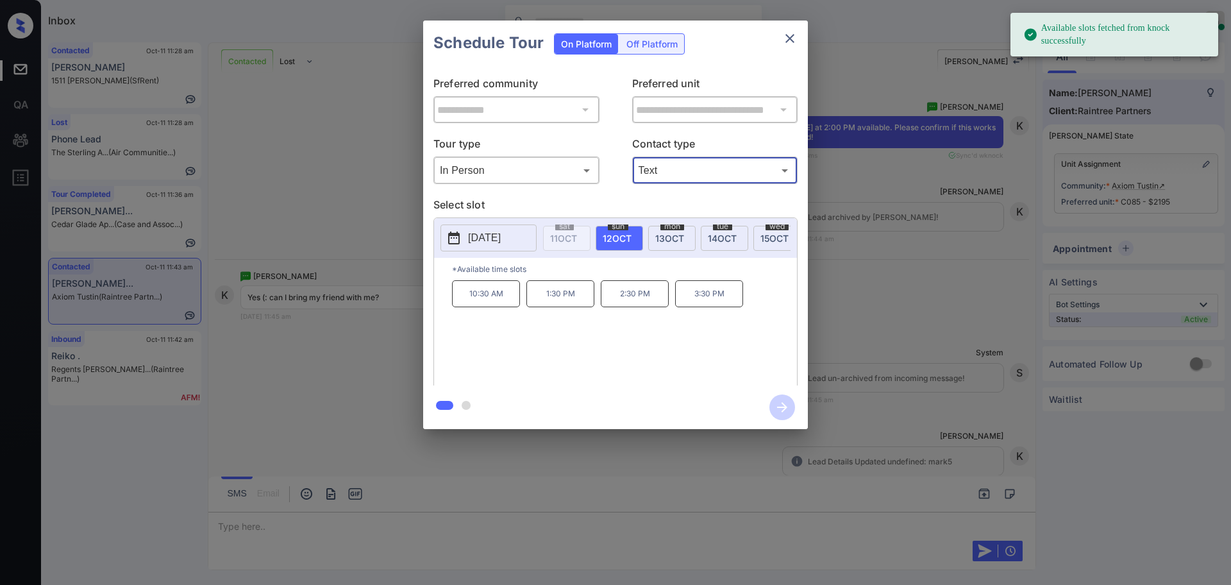
scroll to position [4382, 0]
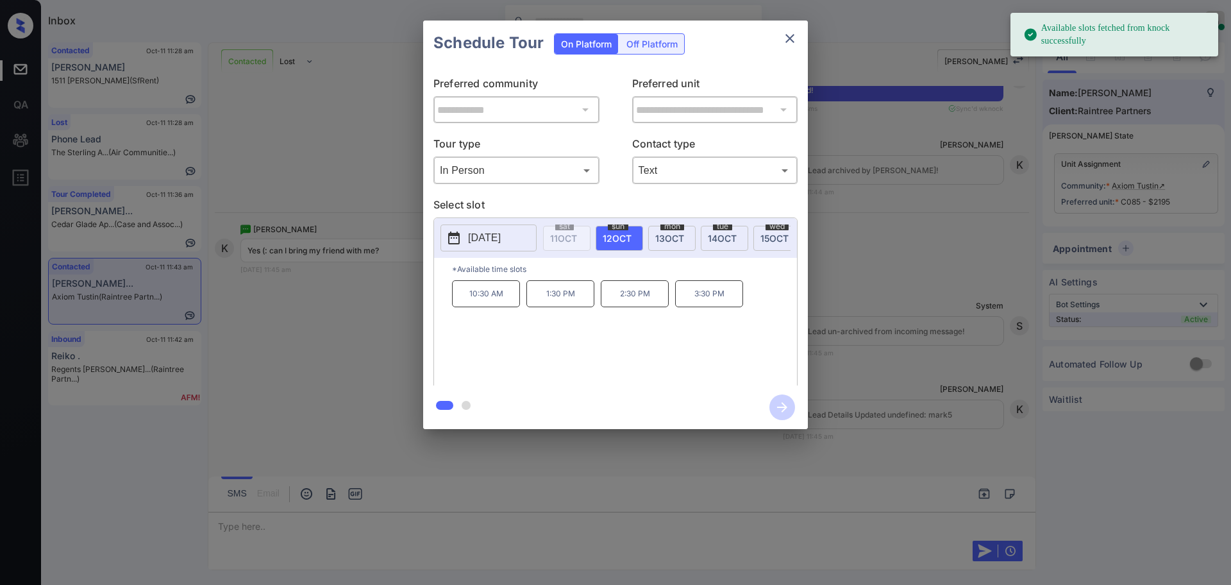
click at [616, 233] on span "[DATE]" at bounding box center [617, 238] width 29 height 11
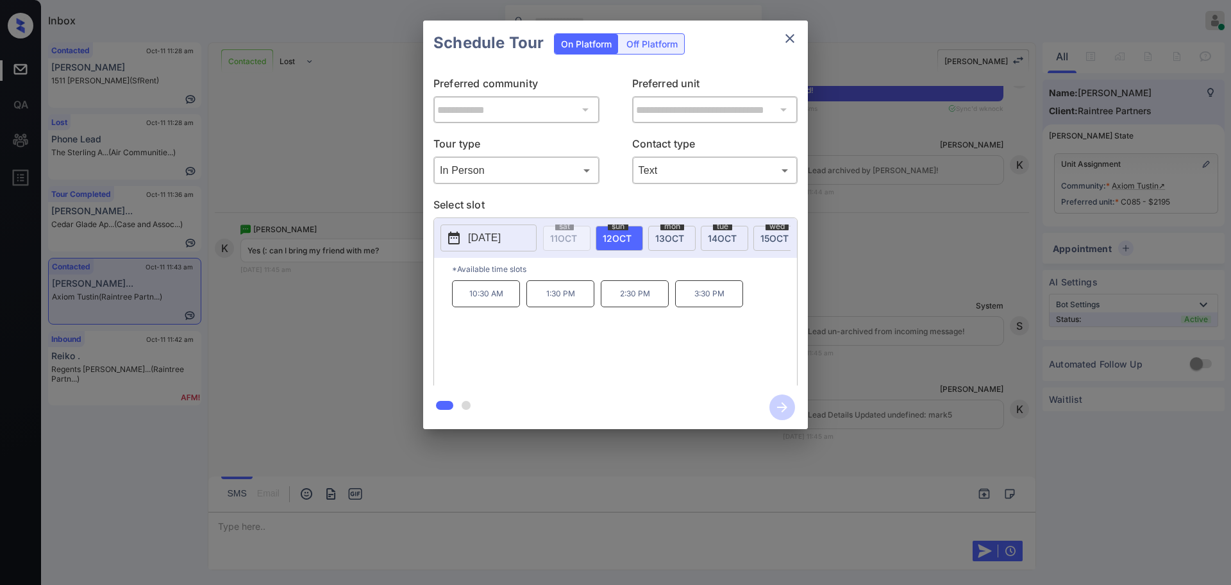
click at [628, 307] on p "2:30 PM" at bounding box center [635, 293] width 68 height 27
click at [782, 405] on icon "button" at bounding box center [782, 407] width 26 height 26
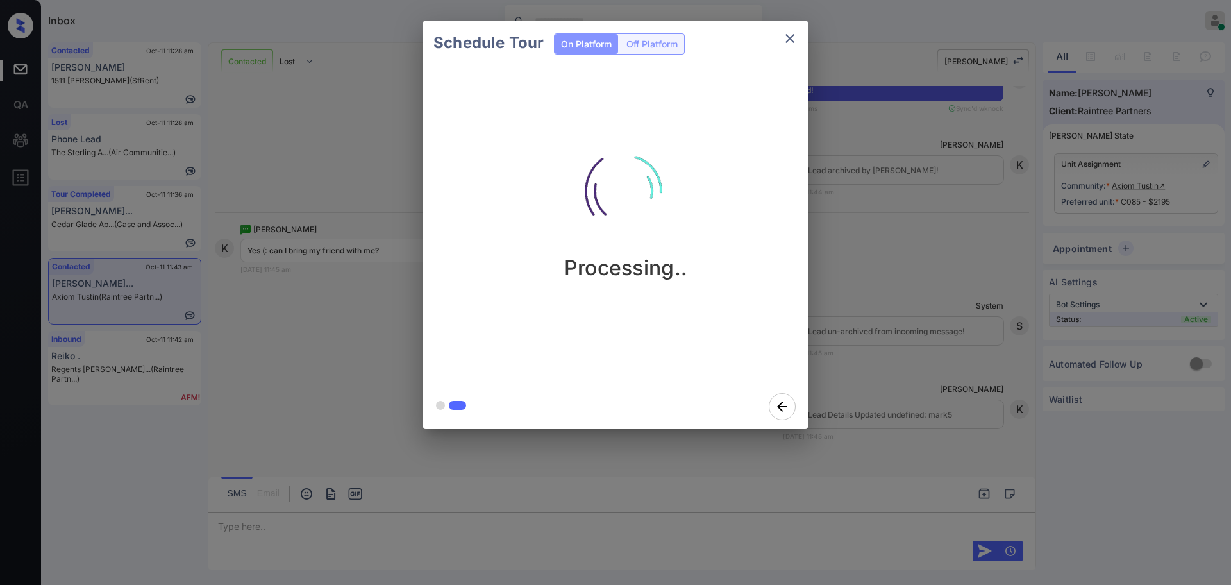
click at [884, 359] on div "Schedule Tour On Platform Off Platform Processing.." at bounding box center [615, 225] width 1231 height 450
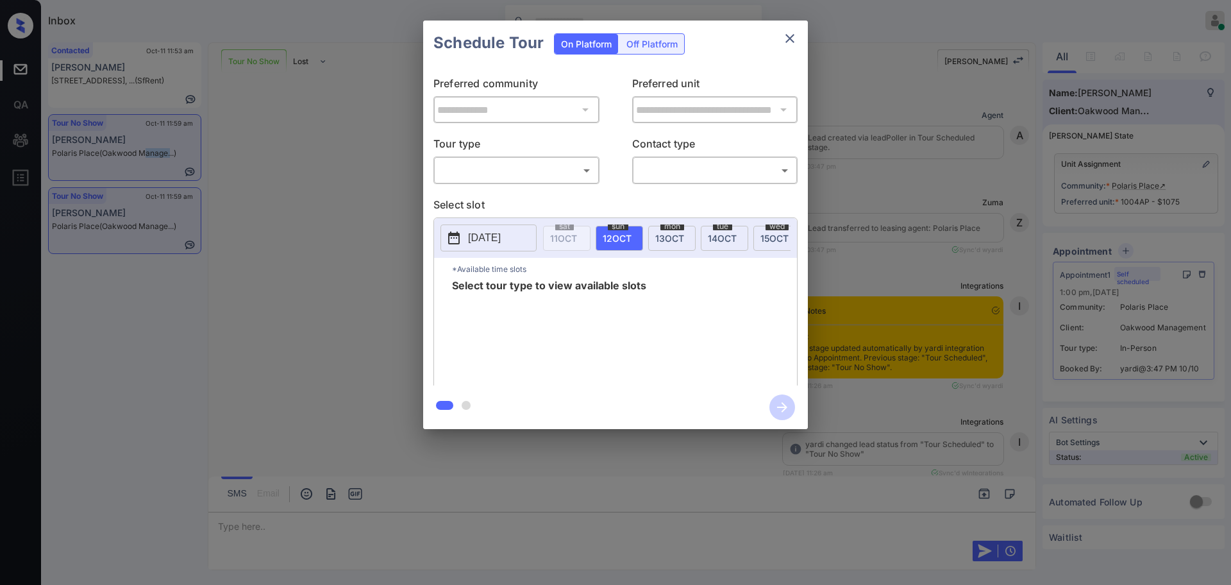
scroll to position [3121, 0]
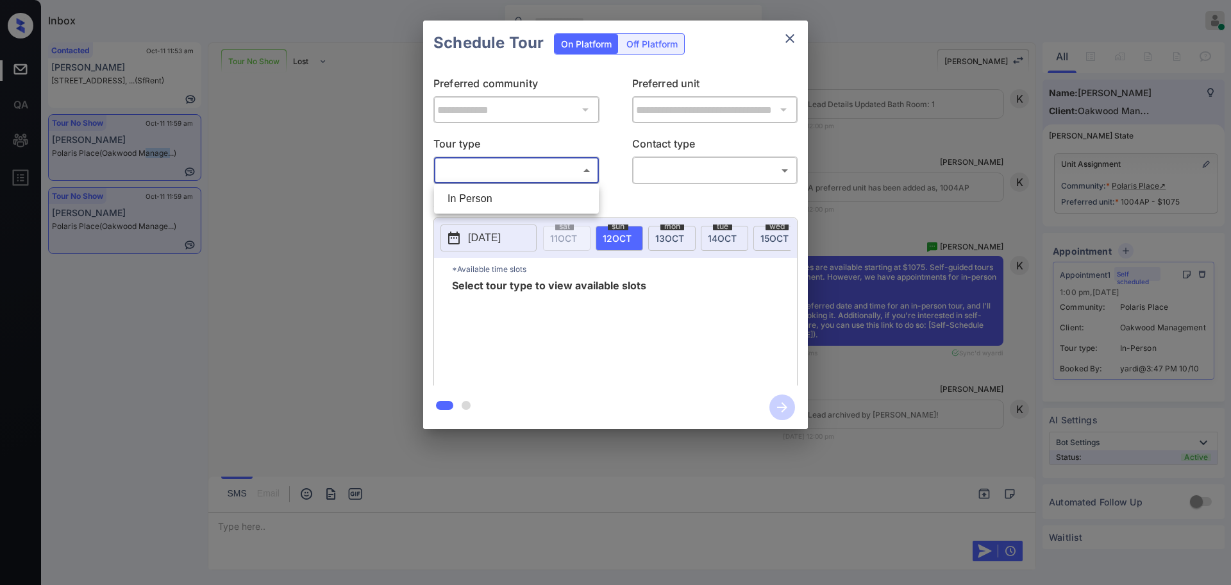
click at [510, 169] on body "Inbox [PERSON_NAME] Online Set yourself offline Set yourself on break Profile S…" at bounding box center [615, 292] width 1231 height 585
click at [796, 36] on div at bounding box center [615, 292] width 1231 height 585
click at [796, 37] on icon "close" at bounding box center [789, 38] width 15 height 15
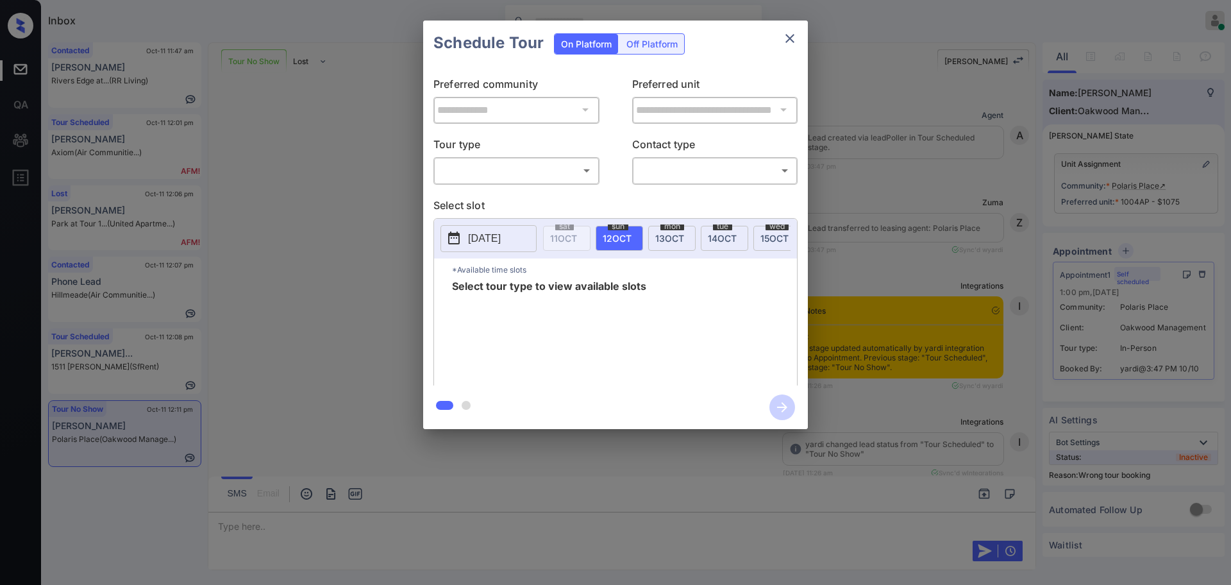
click at [880, 156] on div "**********" at bounding box center [615, 225] width 1231 height 450
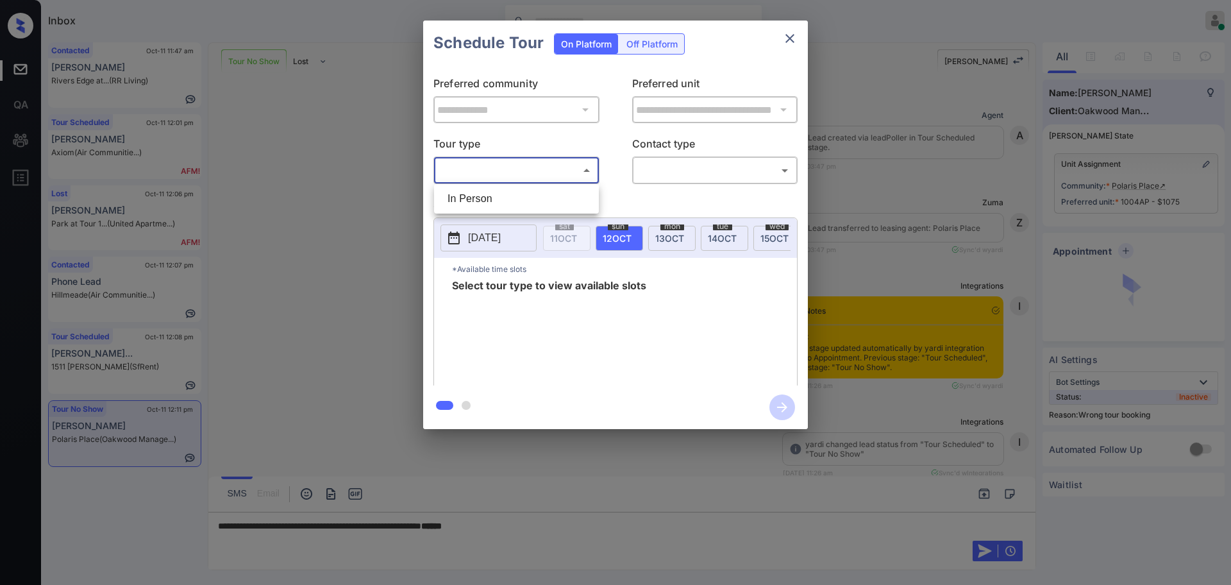
scroll to position [3883, 0]
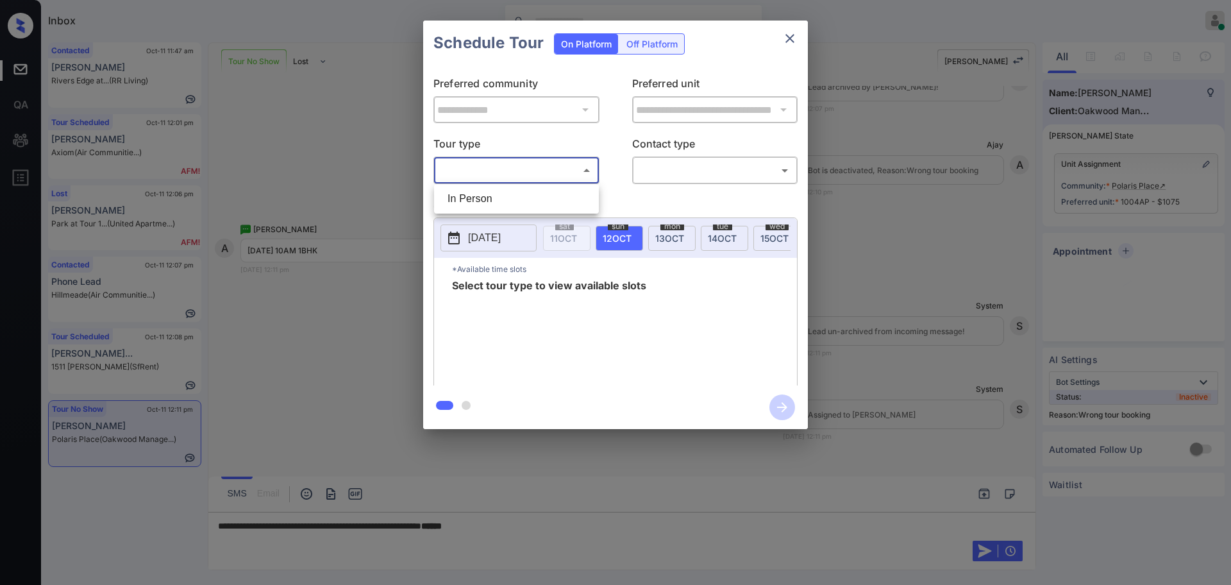
click at [505, 197] on li "In Person" at bounding box center [516, 198] width 158 height 23
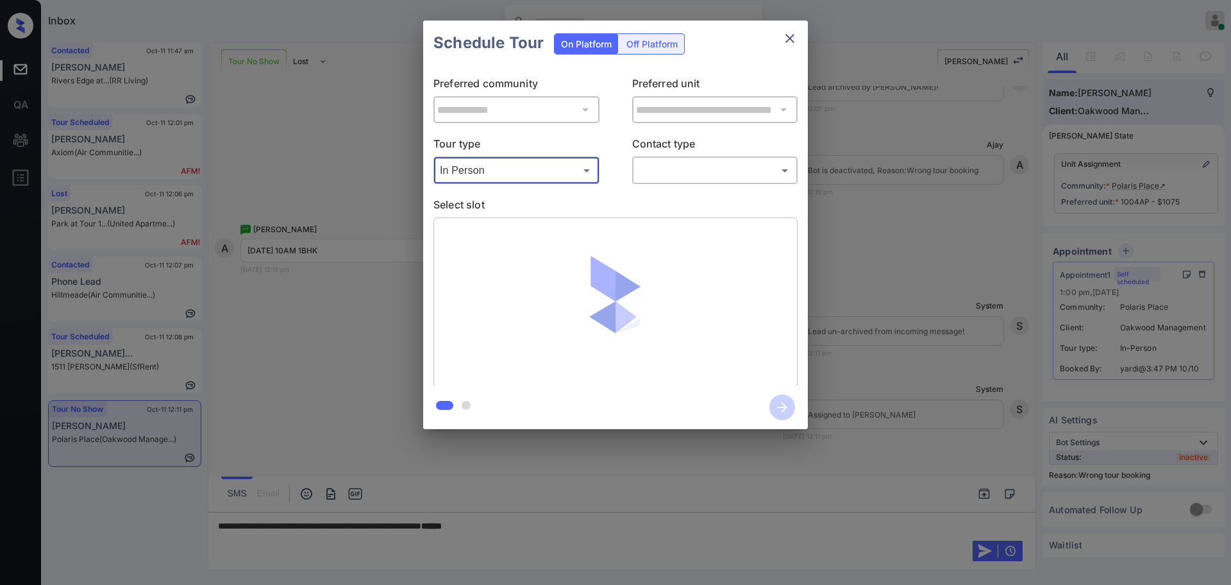
type input "********"
click at [710, 171] on body "Inbox [PERSON_NAME] Online Set yourself offline Set yourself on break Profile S…" at bounding box center [615, 292] width 1231 height 585
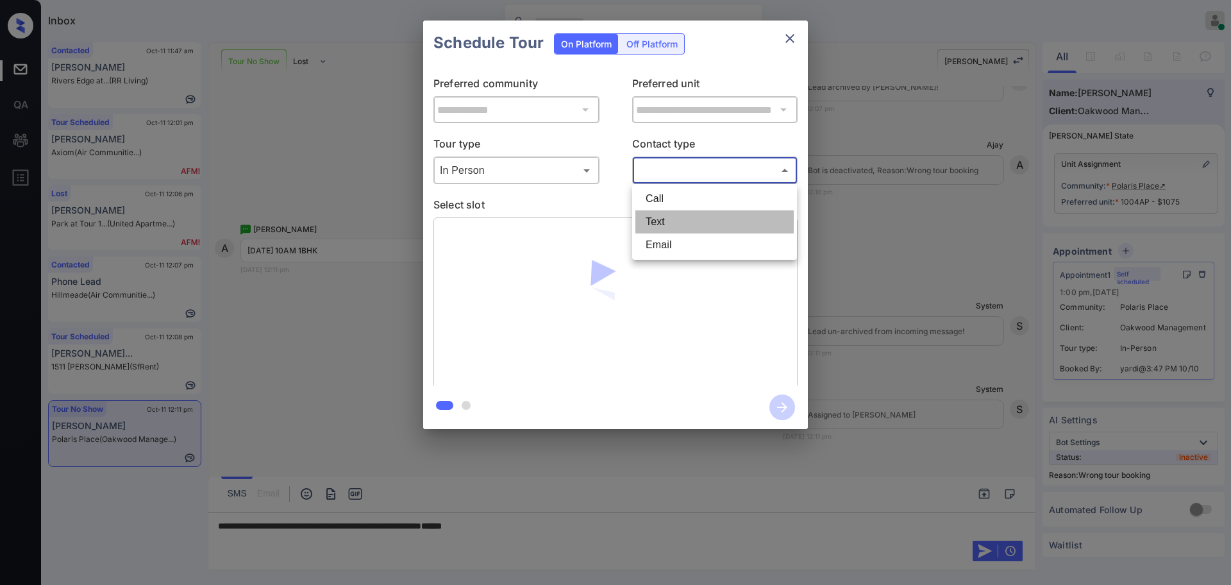
click at [657, 228] on li "Text" at bounding box center [714, 221] width 158 height 23
type input "****"
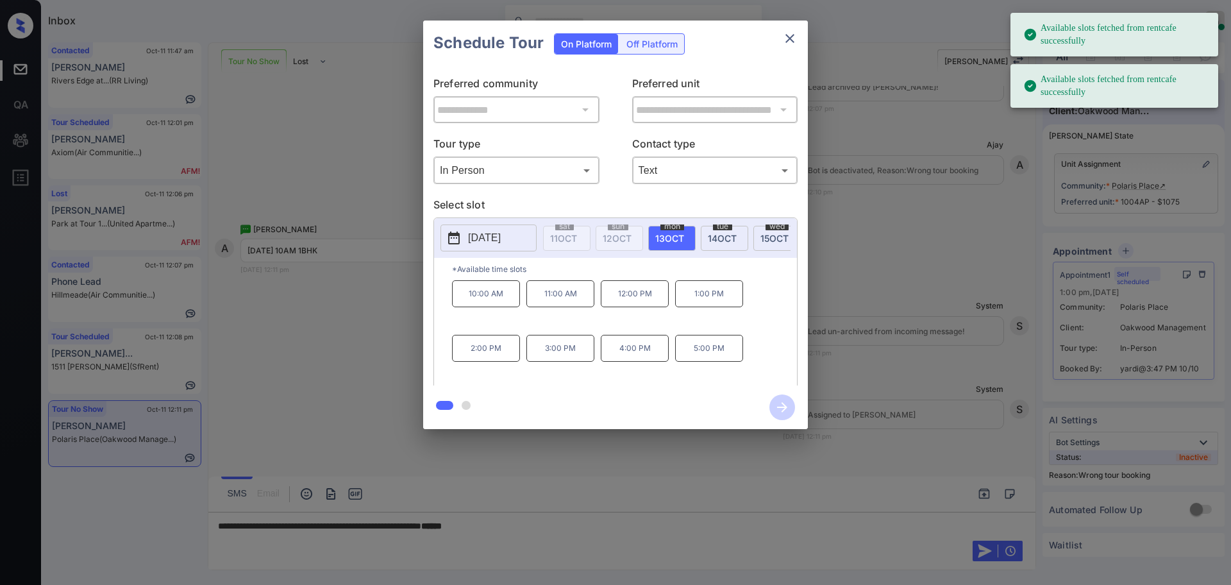
click at [591, 197] on p "Select slot" at bounding box center [615, 207] width 364 height 21
click at [659, 237] on span "[DATE]" at bounding box center [669, 238] width 29 height 11
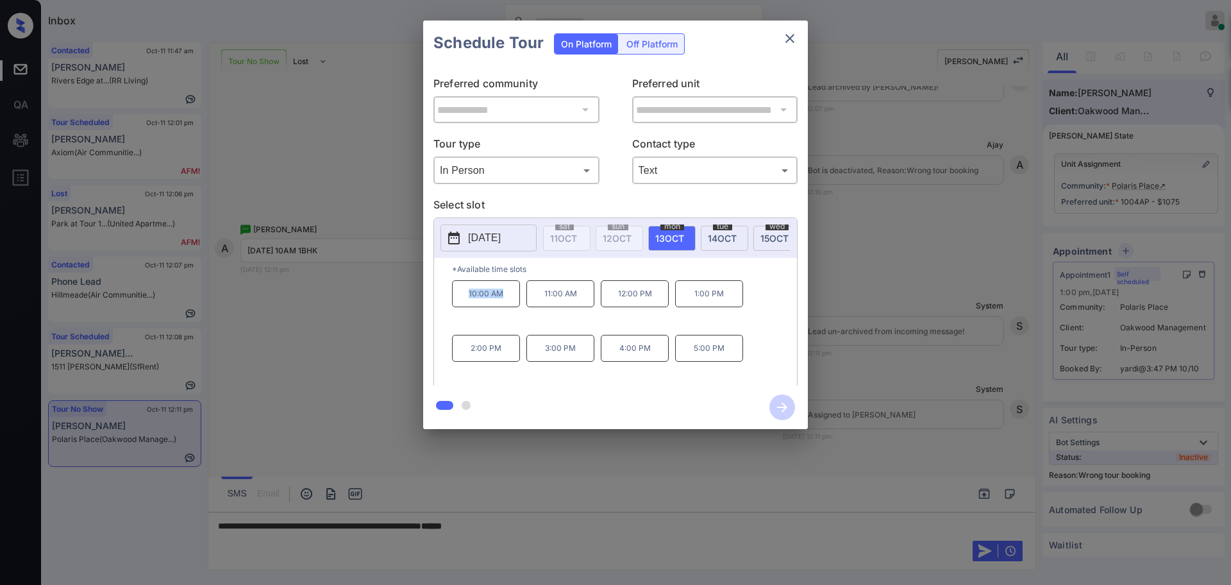
drag, startPoint x: 455, startPoint y: 306, endPoint x: 738, endPoint y: 83, distance: 359.8
click at [519, 303] on p "10:00 AM" at bounding box center [486, 293] width 68 height 27
copy p "10:00 AM"
click at [806, 30] on div "Schedule Tour On Platform Off Platform" at bounding box center [615, 43] width 385 height 45
click at [782, 45] on button "close" at bounding box center [790, 39] width 26 height 26
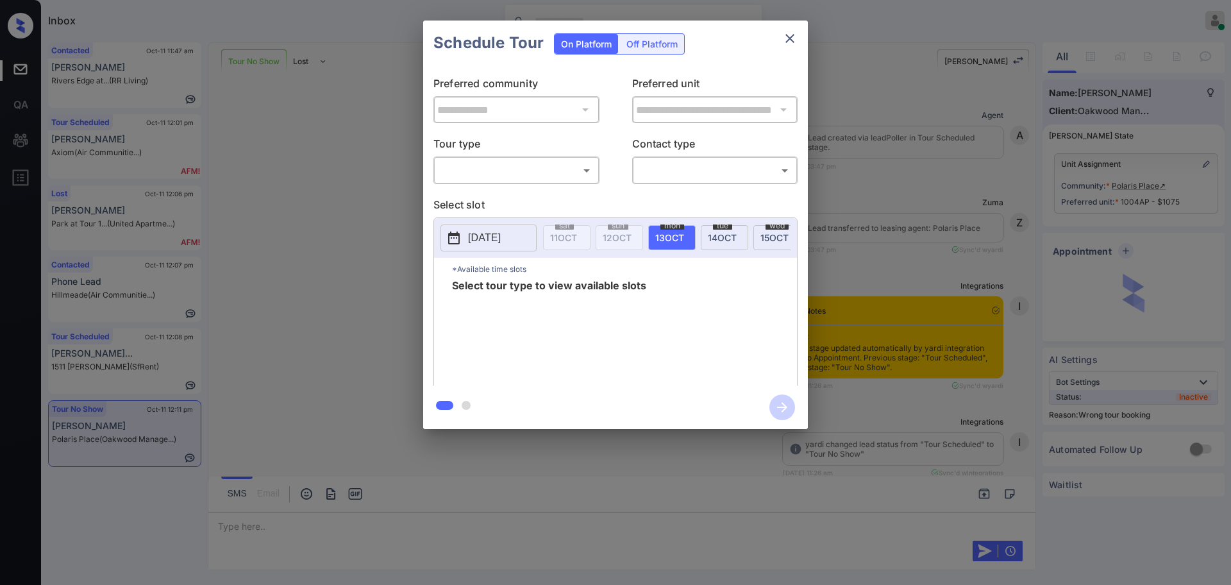
click at [498, 169] on body "Inbox [PERSON_NAME] Online Set yourself offline Set yourself on break Profile S…" at bounding box center [615, 292] width 1231 height 585
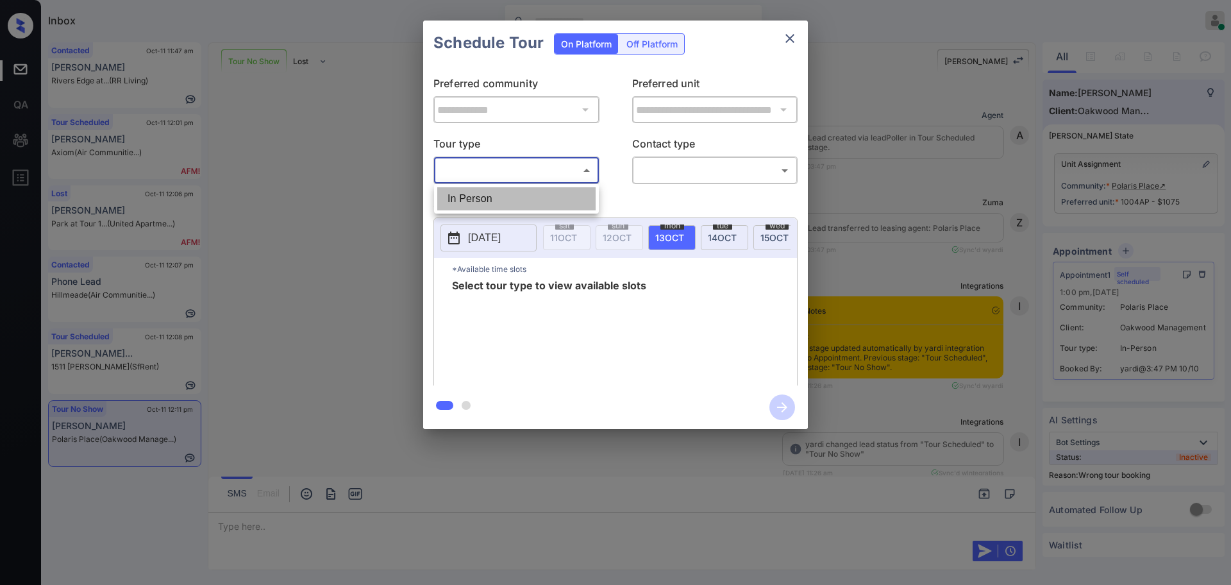
click at [489, 199] on li "In Person" at bounding box center [516, 198] width 158 height 23
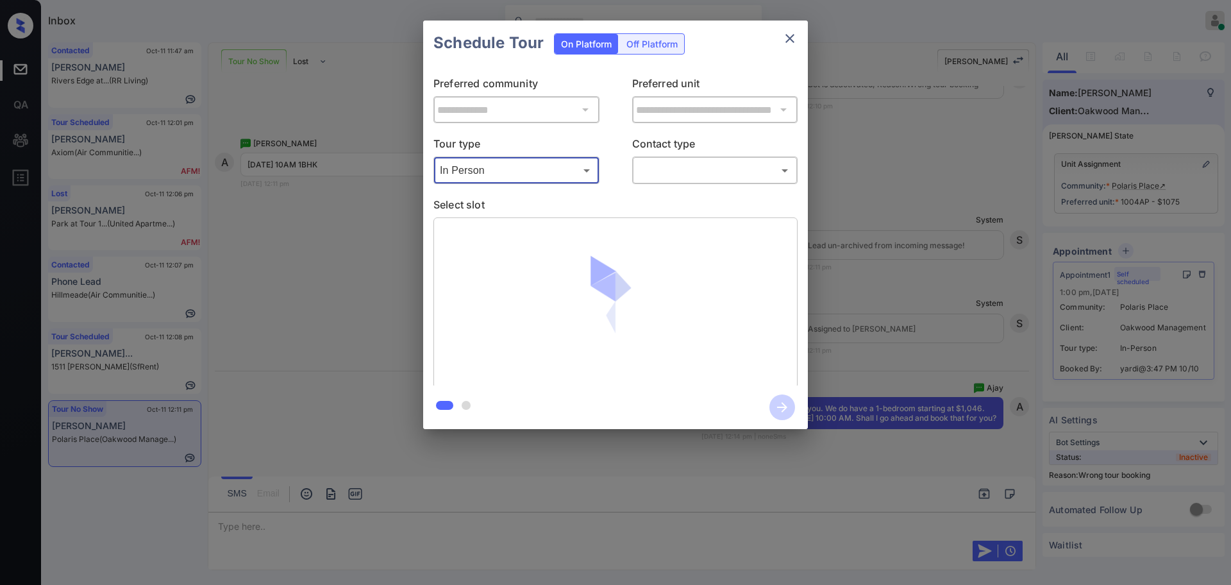
type input "********"
click at [651, 167] on body "Inbox Ajay Kumar Online Set yourself offline Set yourself on break Profile Swit…" at bounding box center [615, 292] width 1231 height 585
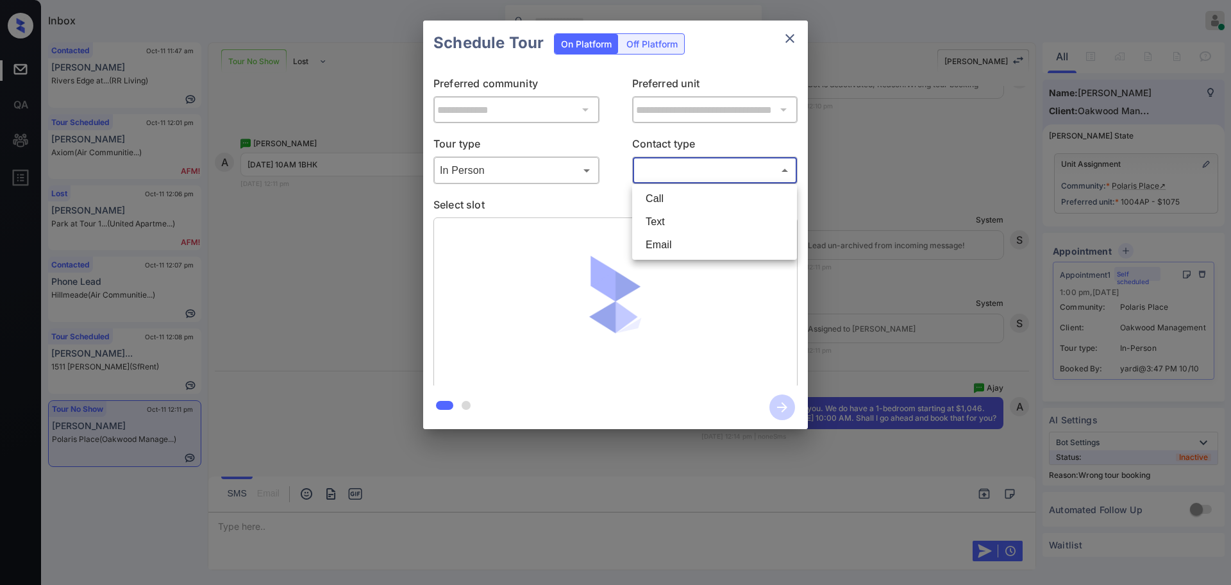
click at [660, 223] on li "Text" at bounding box center [714, 221] width 158 height 23
type input "****"
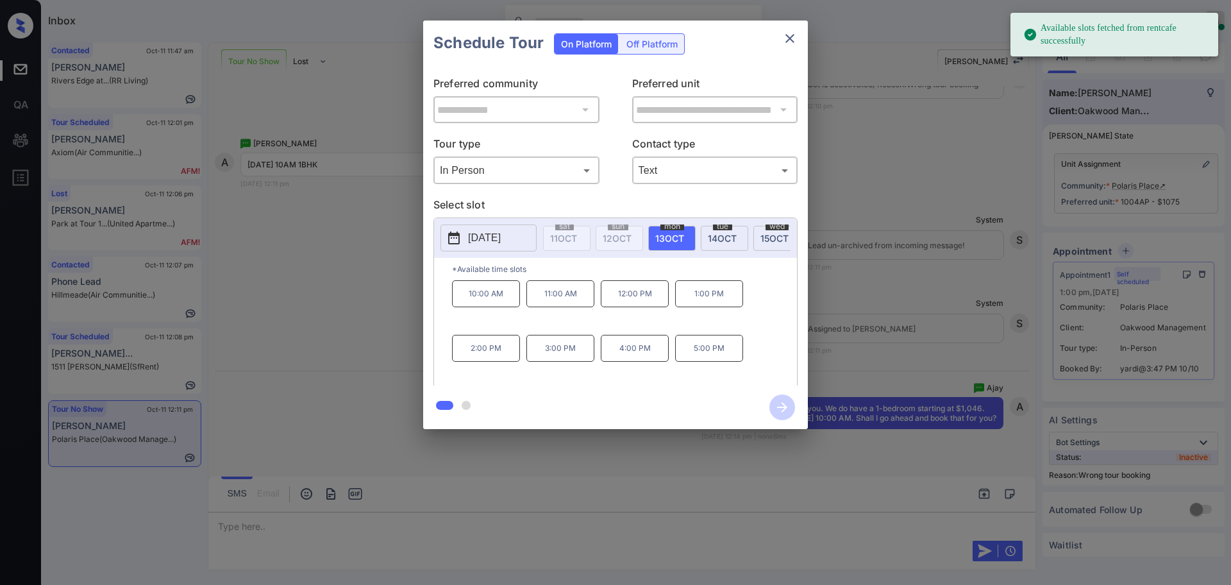
click at [657, 236] on span "13 OCT" at bounding box center [669, 238] width 29 height 11
click at [476, 302] on p "10:00 AM" at bounding box center [486, 293] width 68 height 27
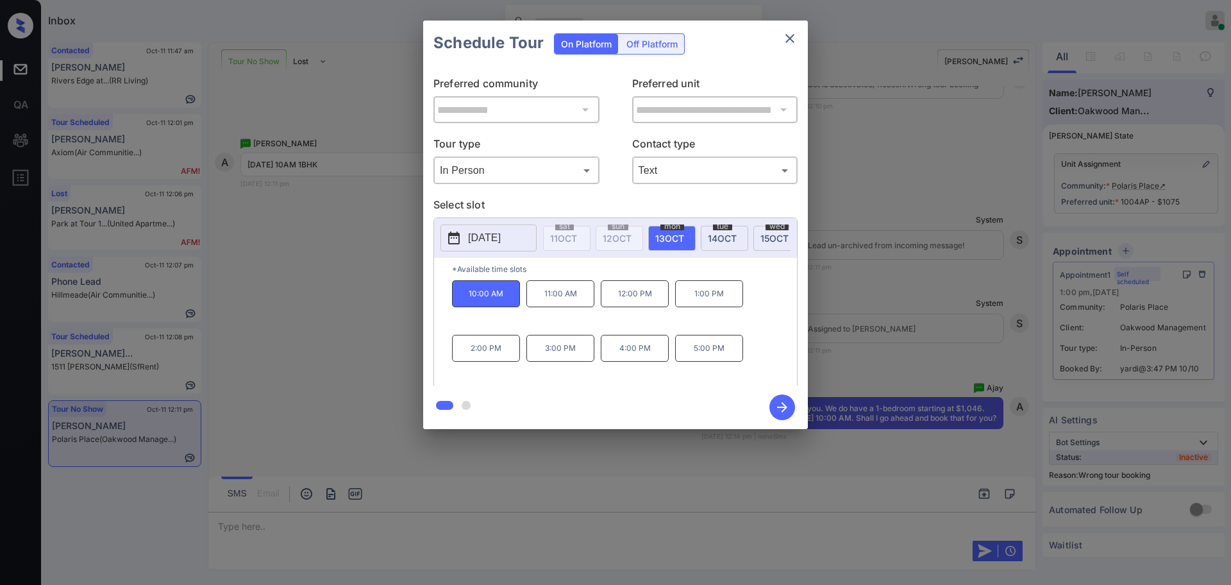
click at [782, 405] on icon "button" at bounding box center [782, 407] width 26 height 26
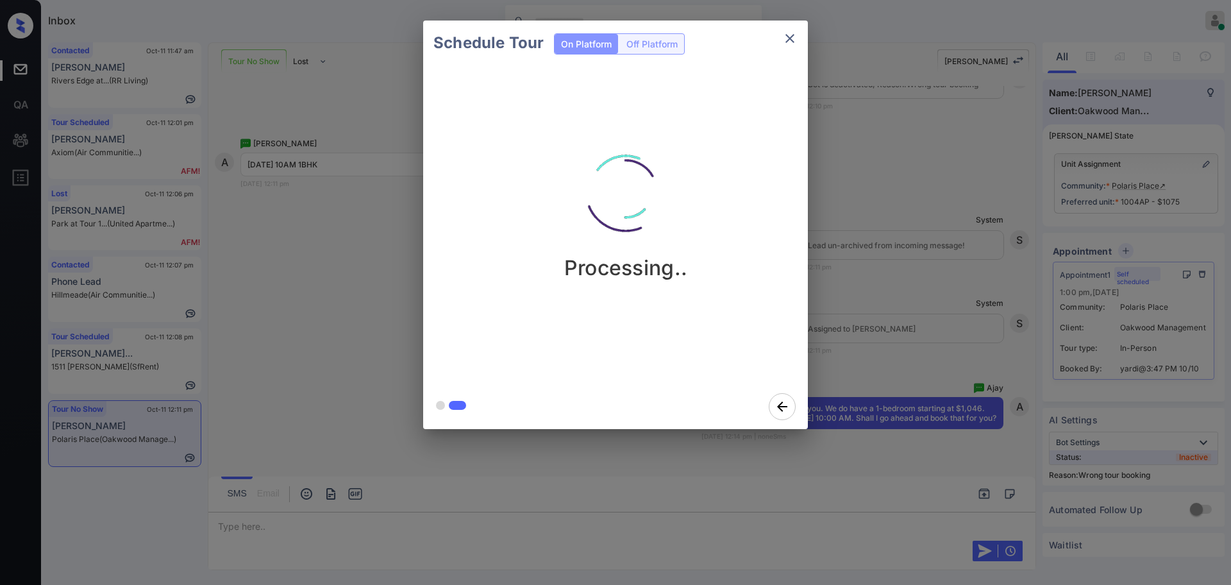
click at [886, 211] on div "Schedule Tour On Platform Off Platform Processing.." at bounding box center [615, 225] width 1231 height 450
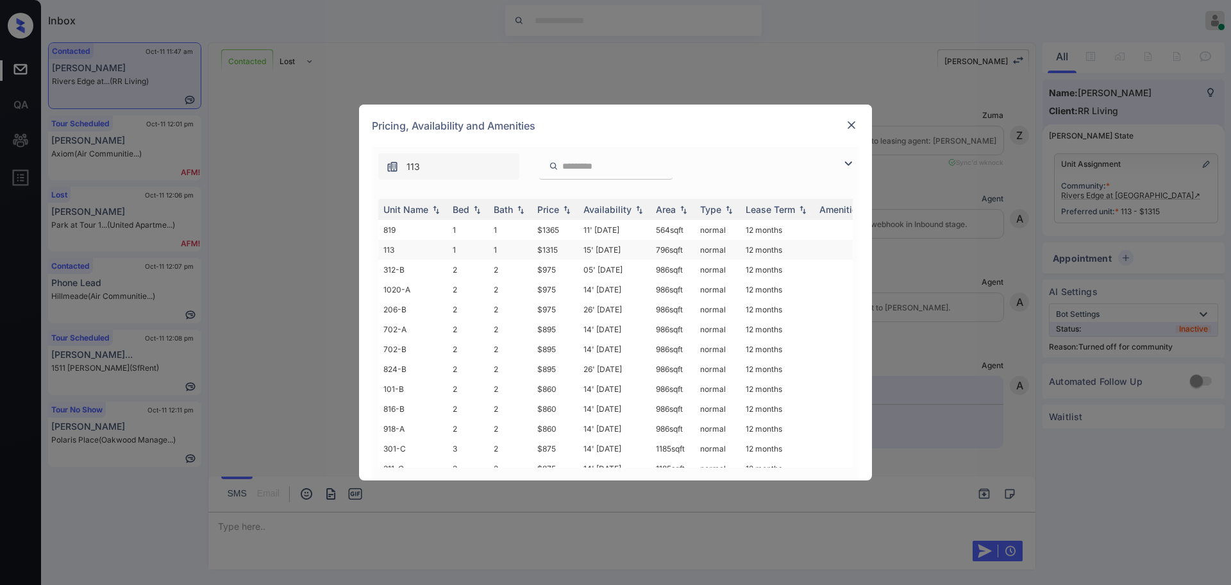
scroll to position [2456, 0]
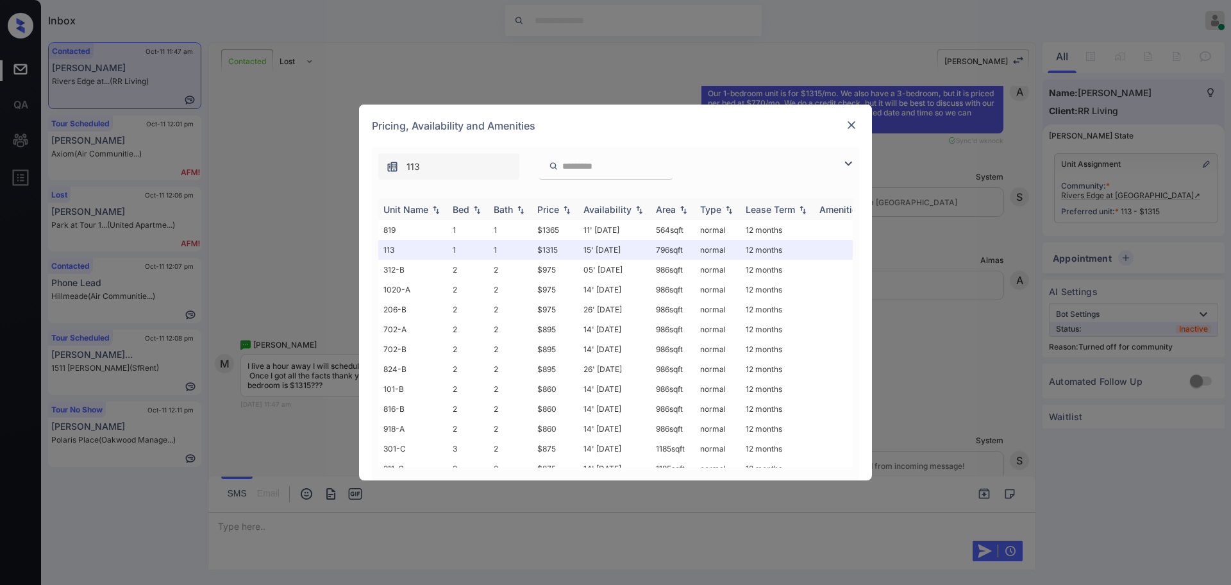
click at [456, 220] on th "Bed" at bounding box center [468, 209] width 41 height 21
click at [458, 217] on th "Bed" at bounding box center [468, 209] width 41 height 21
drag, startPoint x: 530, startPoint y: 251, endPoint x: 625, endPoint y: 255, distance: 95.0
click at [566, 251] on tr "113 1 1 $1315 15' Oct 25 796 sqft normal 12 months" at bounding box center [713, 250] width 670 height 20
copy tr "$1315"
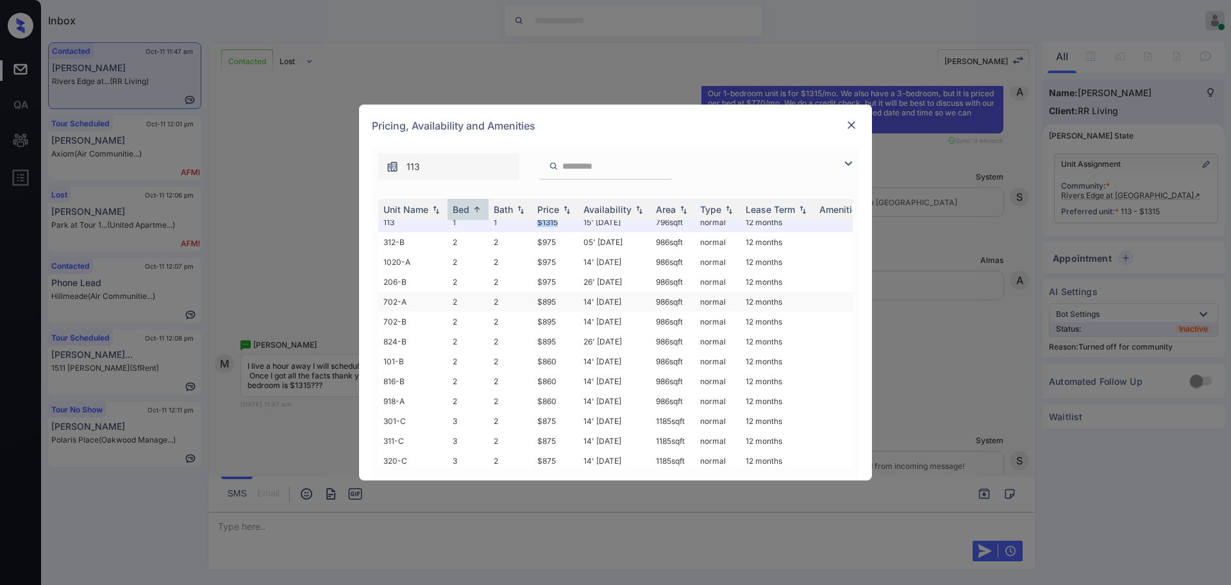
scroll to position [0, 0]
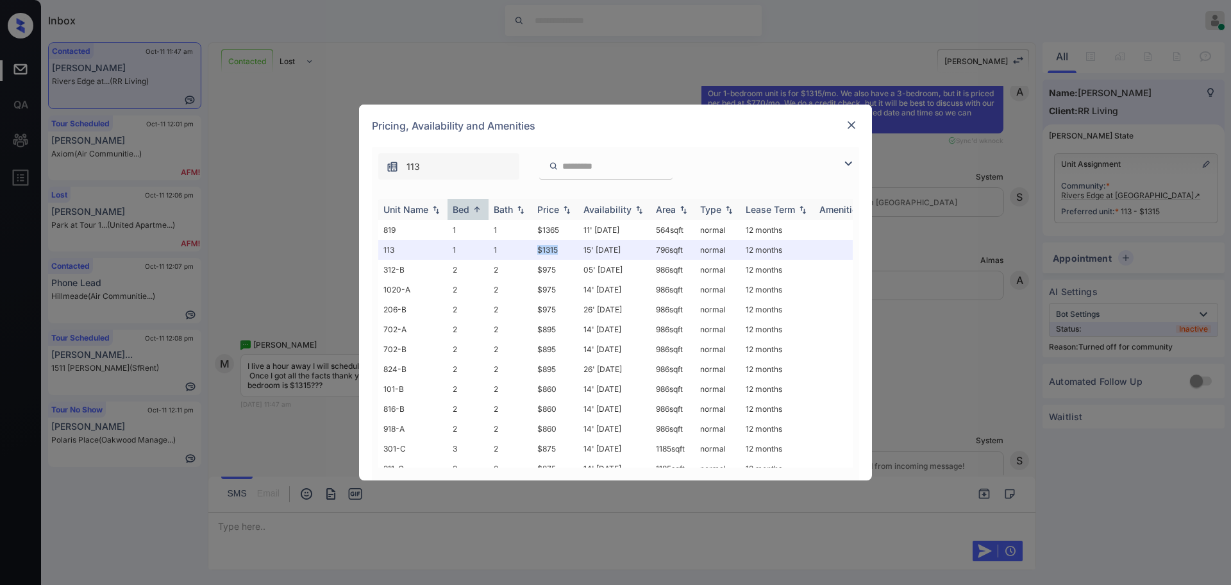
copy tr "$1315"
click at [845, 124] on img at bounding box center [851, 125] width 13 height 13
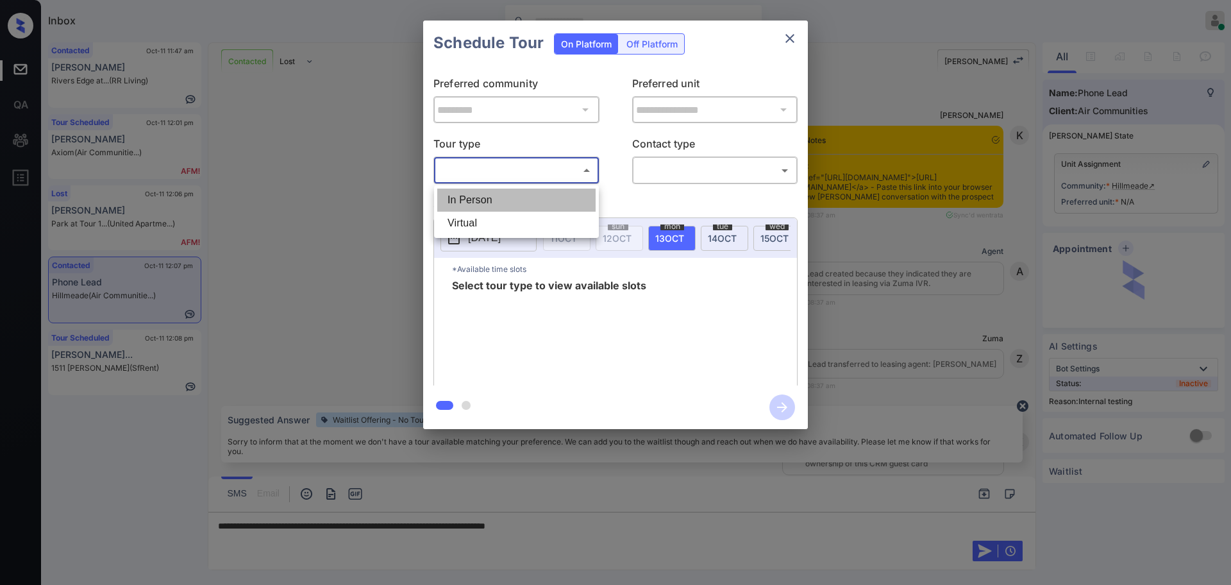
click at [503, 202] on li "In Person" at bounding box center [516, 200] width 158 height 23
type input "********"
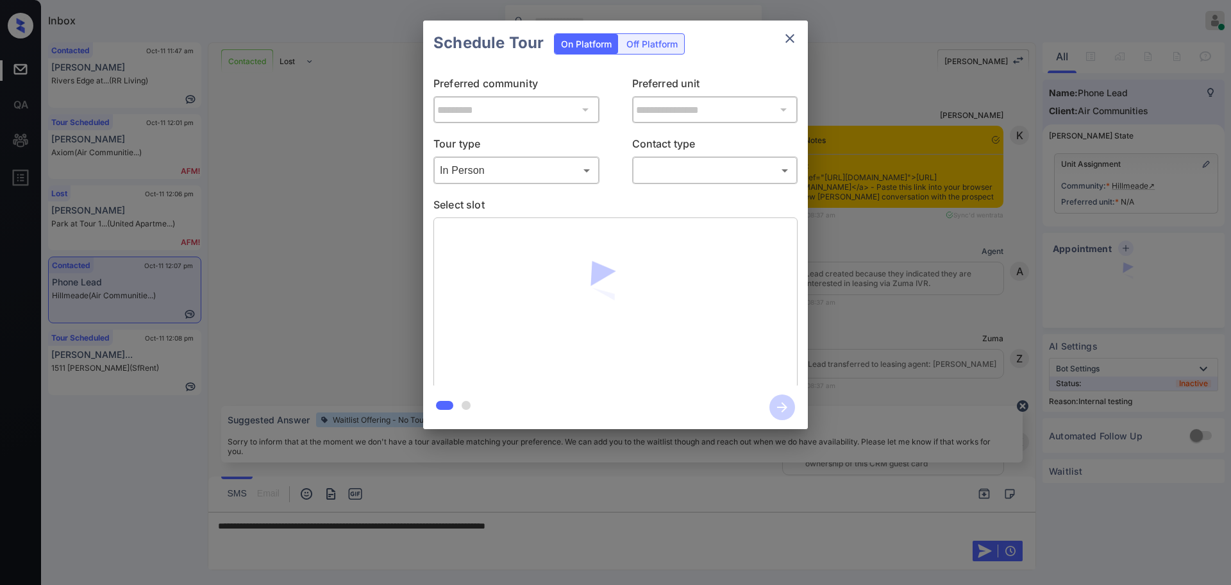
scroll to position [3669, 0]
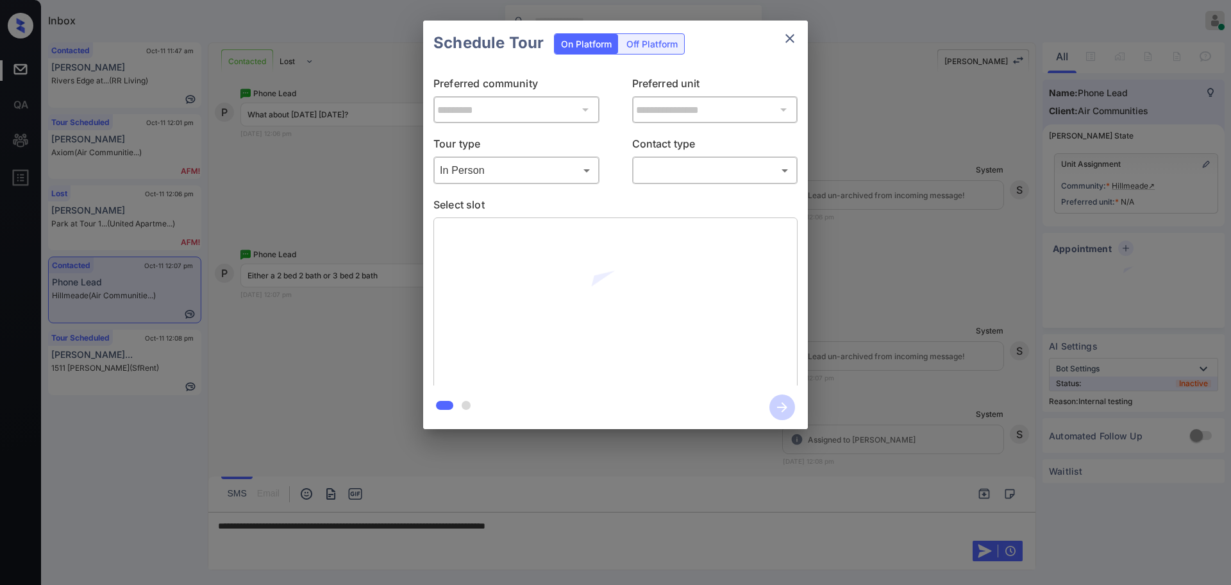
click at [675, 171] on body "Inbox [PERSON_NAME] Online Set yourself offline Set yourself on break Profile S…" at bounding box center [615, 292] width 1231 height 585
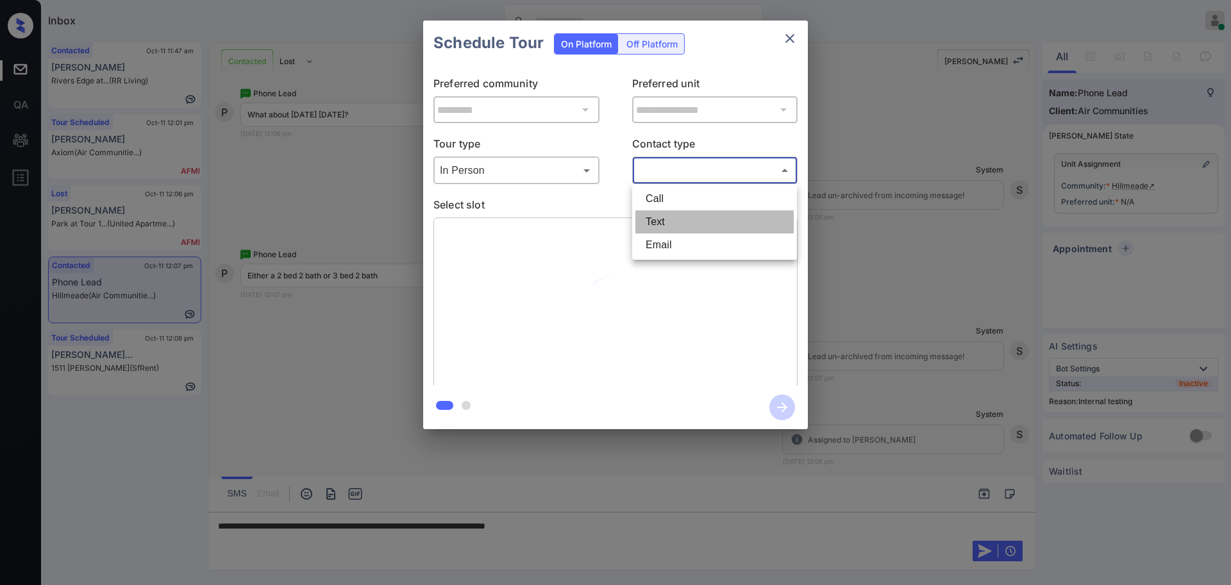
click at [659, 225] on li "Text" at bounding box center [714, 221] width 158 height 23
type input "****"
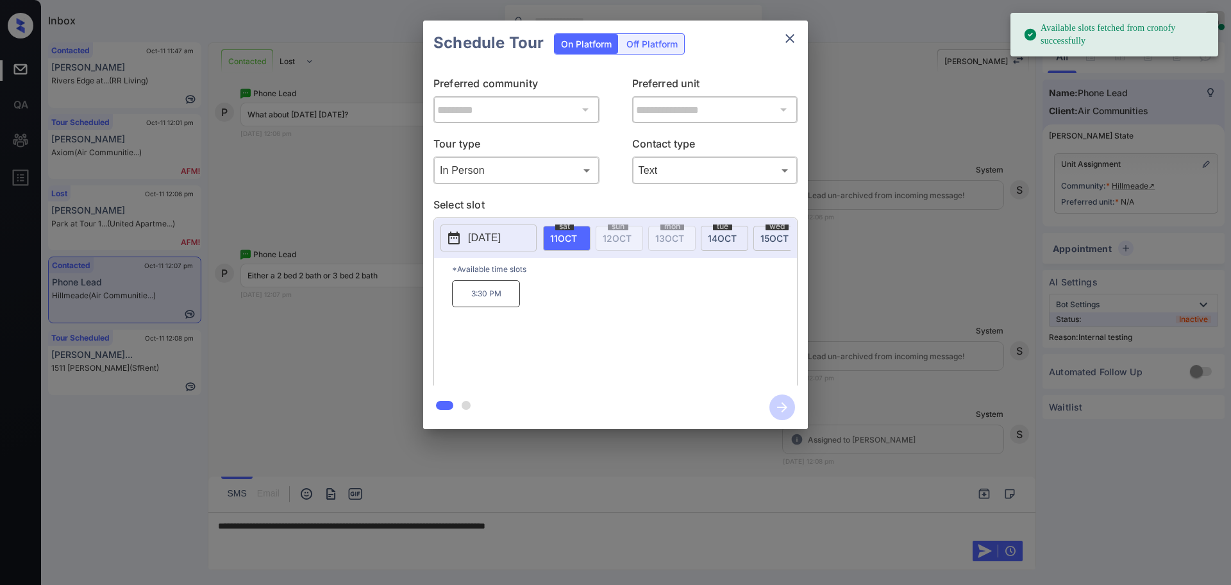
click at [501, 240] on p "[DATE]" at bounding box center [484, 237] width 33 height 15
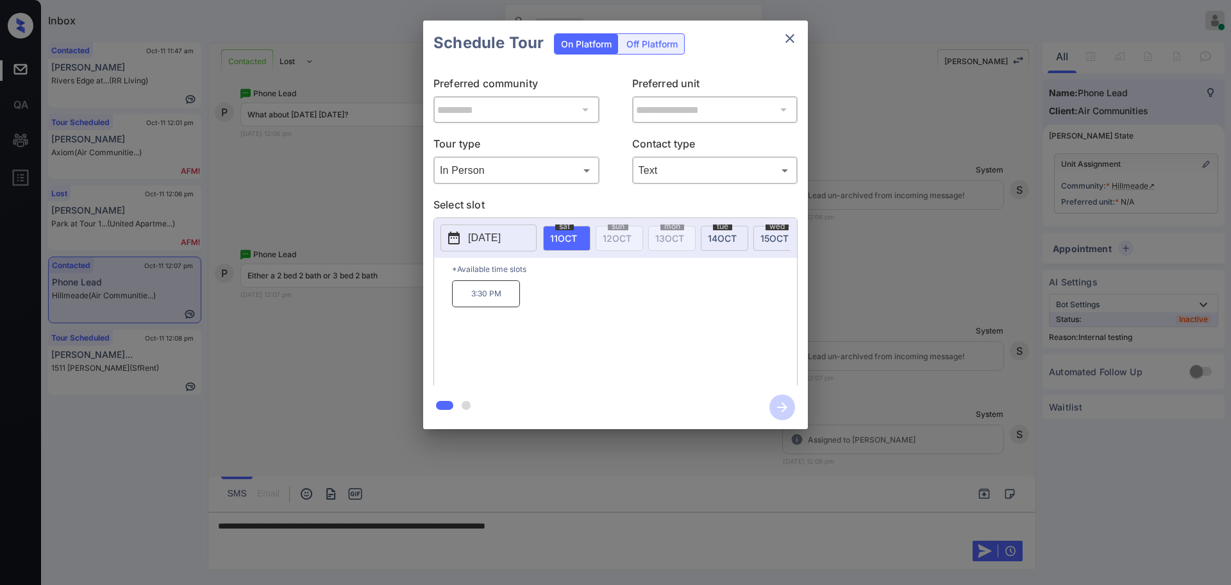
click at [596, 534] on div at bounding box center [615, 292] width 1231 height 585
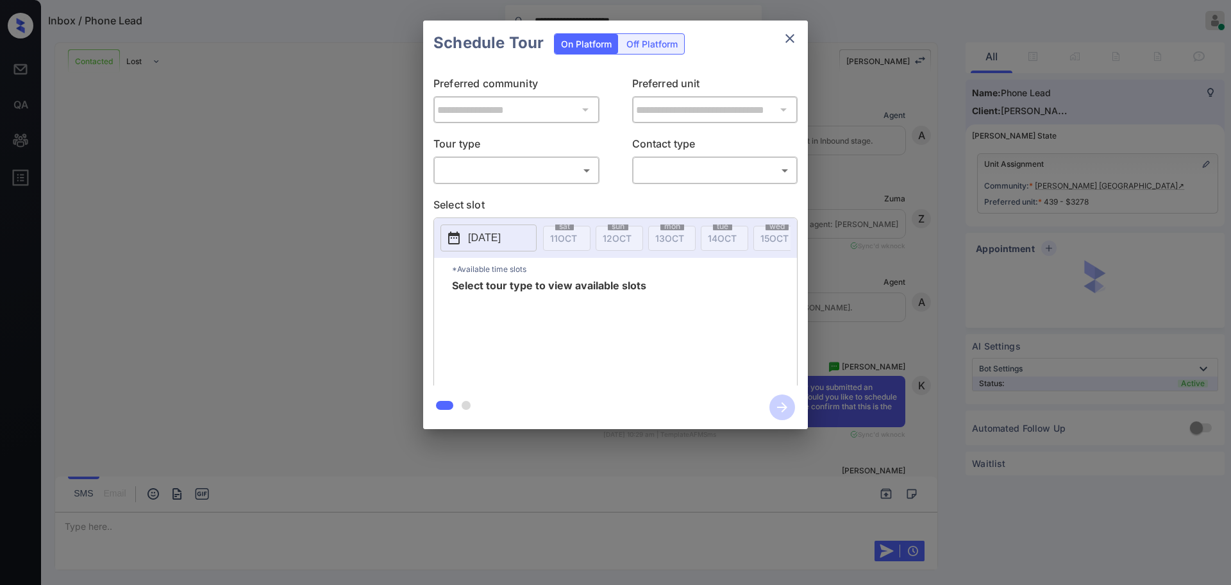
click at [493, 171] on body "**********" at bounding box center [615, 292] width 1231 height 585
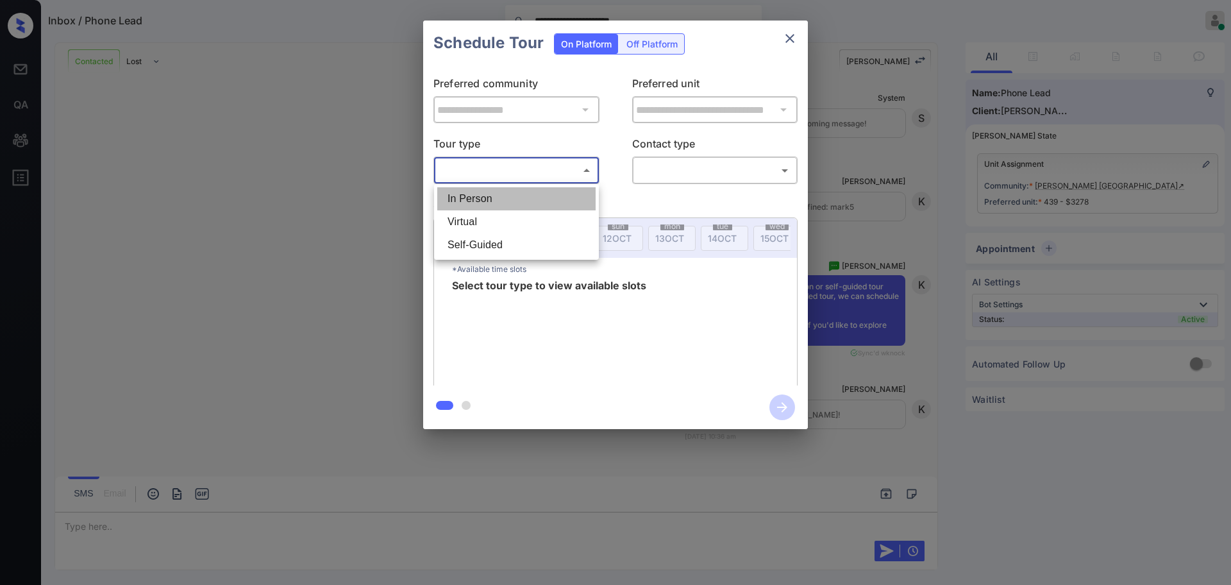
click at [486, 192] on li "In Person" at bounding box center [516, 198] width 158 height 23
type input "********"
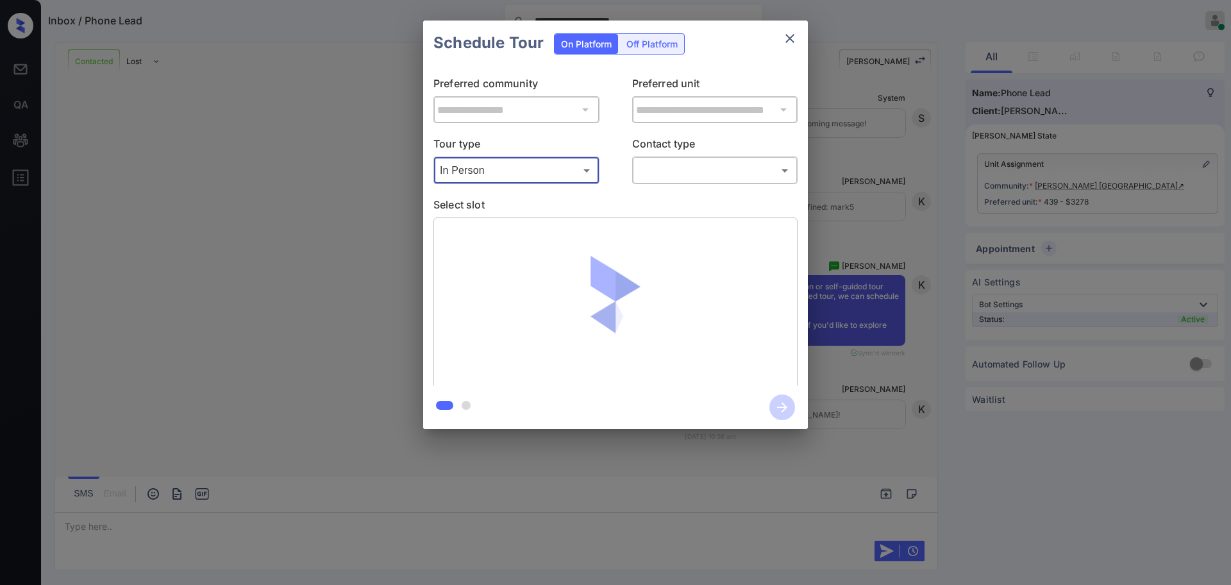
click at [640, 169] on body "**********" at bounding box center [615, 292] width 1231 height 585
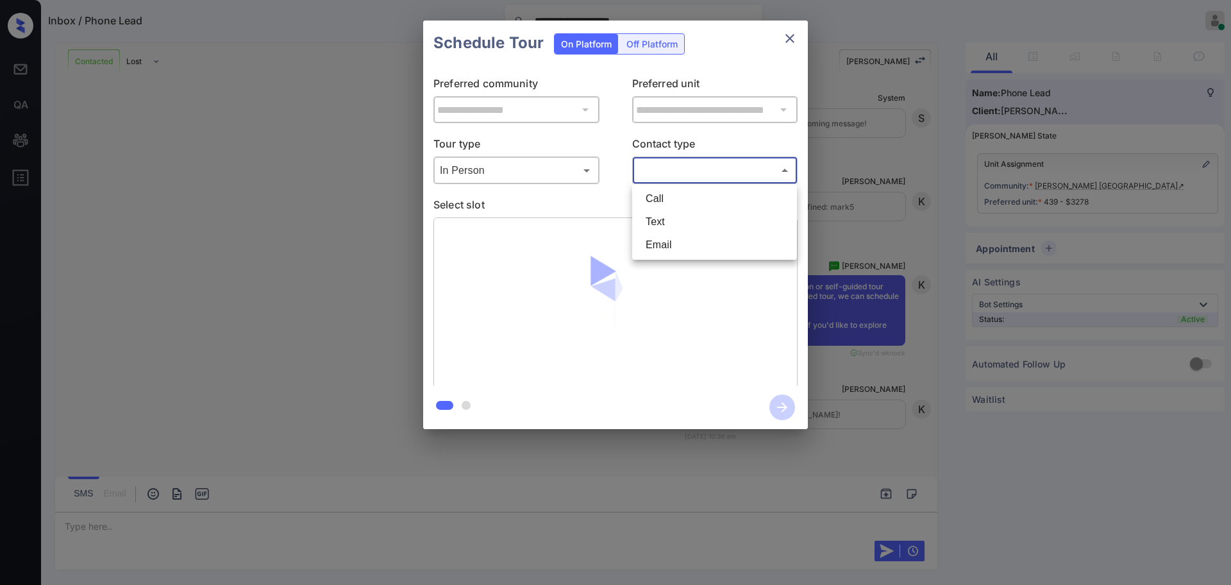
click at [673, 218] on li "Text" at bounding box center [714, 221] width 158 height 23
type input "****"
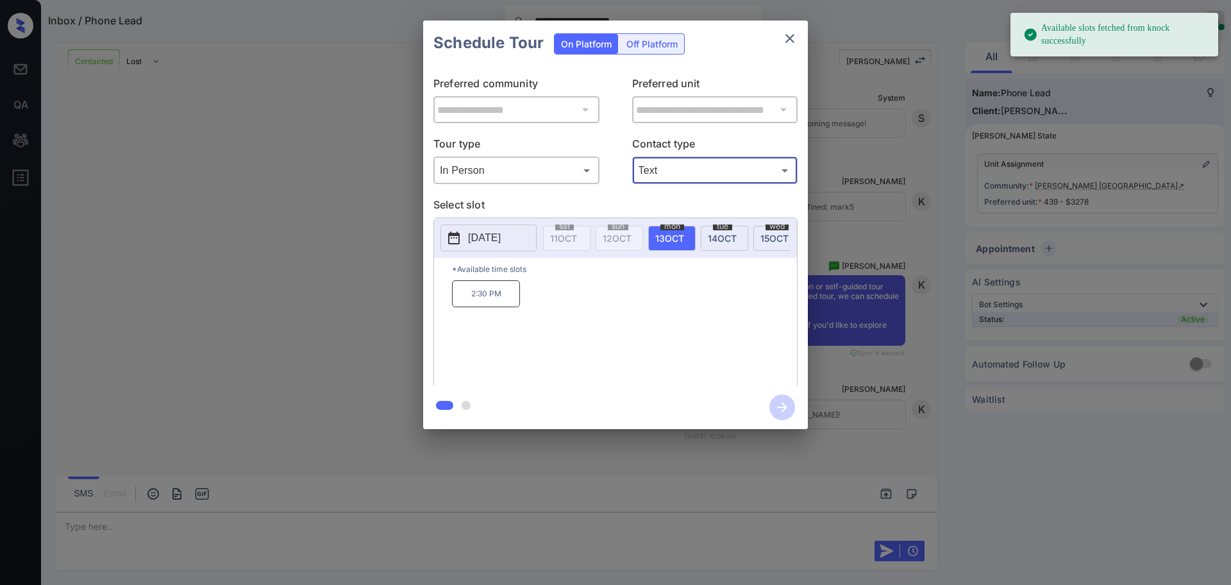
click at [501, 243] on p "[DATE]" at bounding box center [484, 237] width 33 height 15
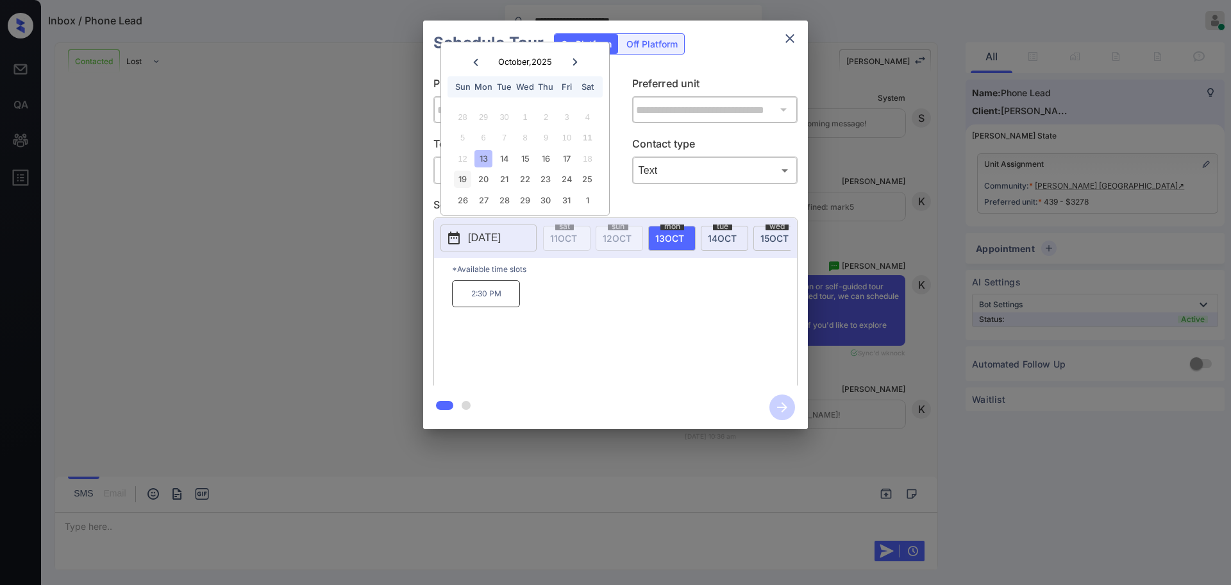
click at [464, 181] on div "19" at bounding box center [462, 179] width 17 height 17
click at [464, 179] on div "19" at bounding box center [462, 179] width 17 height 17
click at [78, 526] on div at bounding box center [615, 292] width 1231 height 585
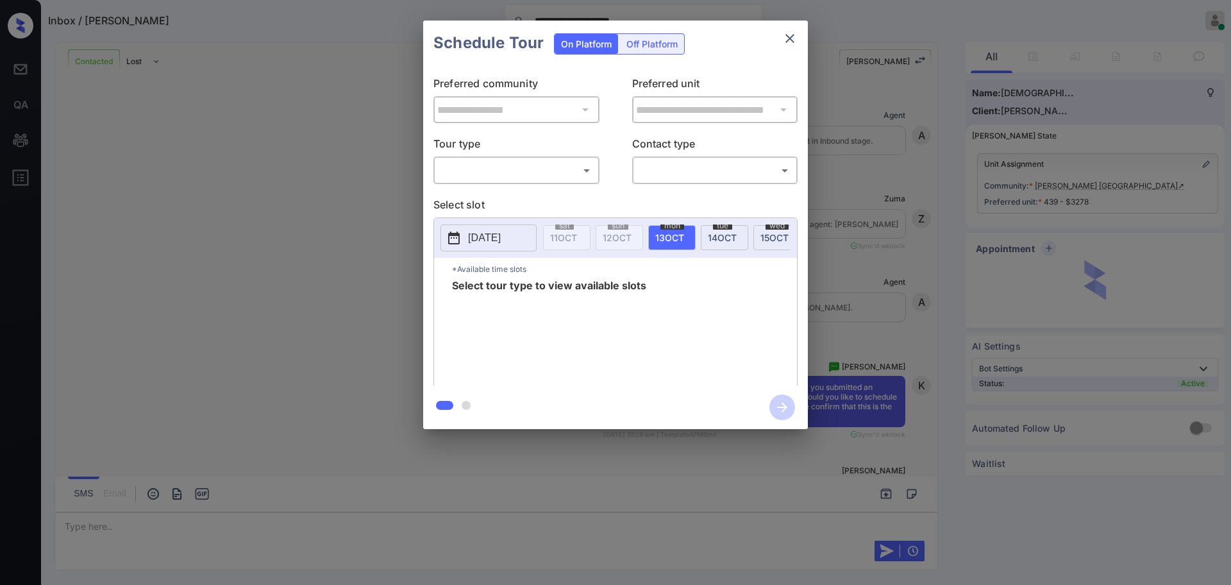
click at [513, 158] on div "​ ​" at bounding box center [516, 170] width 166 height 28
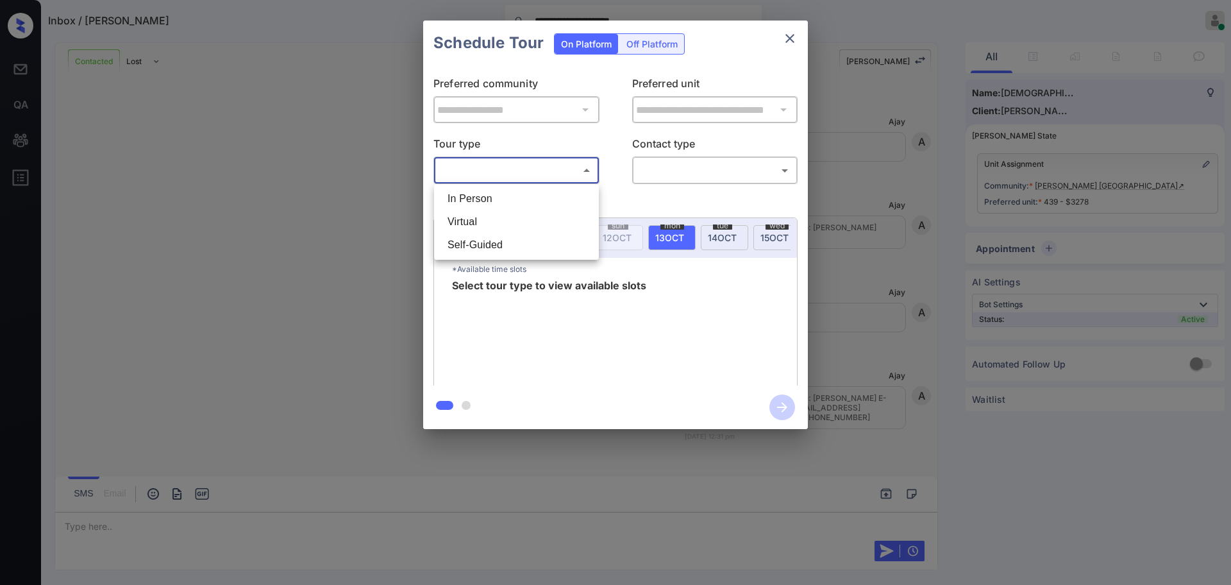
click at [490, 167] on body "**********" at bounding box center [615, 292] width 1231 height 585
click at [485, 196] on li "In Person" at bounding box center [516, 198] width 158 height 23
type input "********"
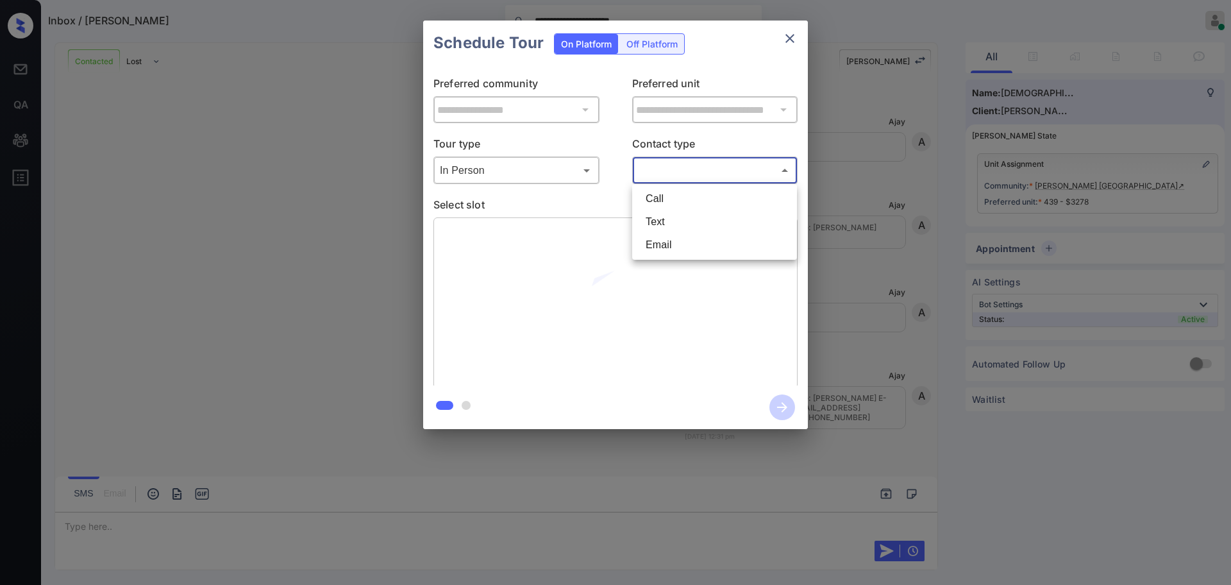
click at [659, 177] on body "**********" at bounding box center [615, 292] width 1231 height 585
click at [660, 219] on li "Text" at bounding box center [714, 221] width 158 height 23
type input "****"
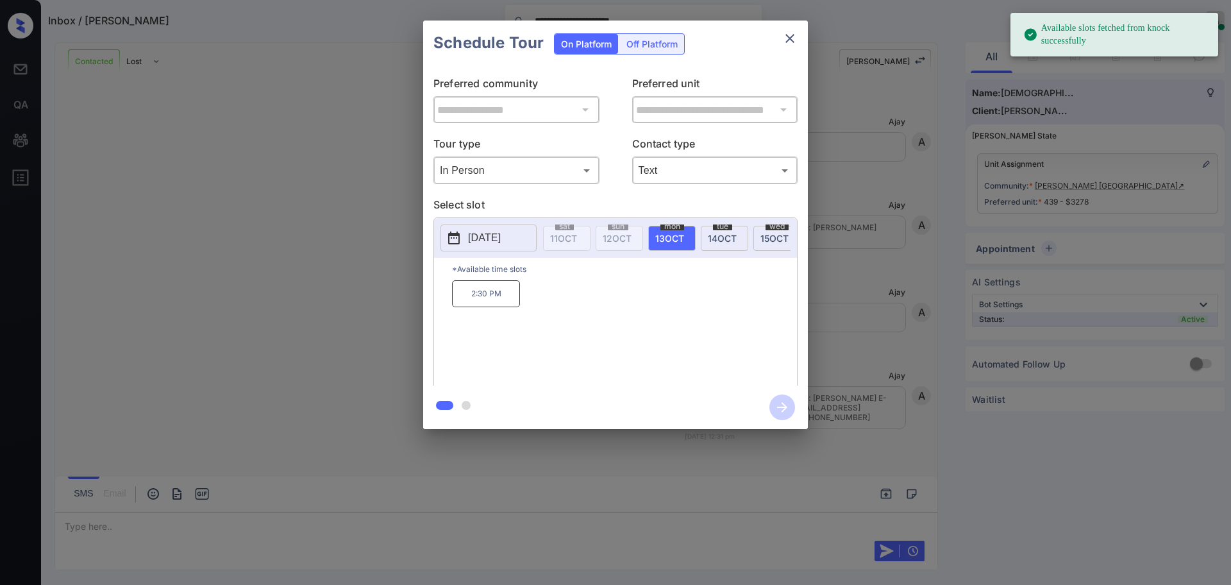
click at [501, 238] on p "[DATE]" at bounding box center [484, 237] width 33 height 15
click at [460, 181] on div "19" at bounding box center [462, 179] width 17 height 17
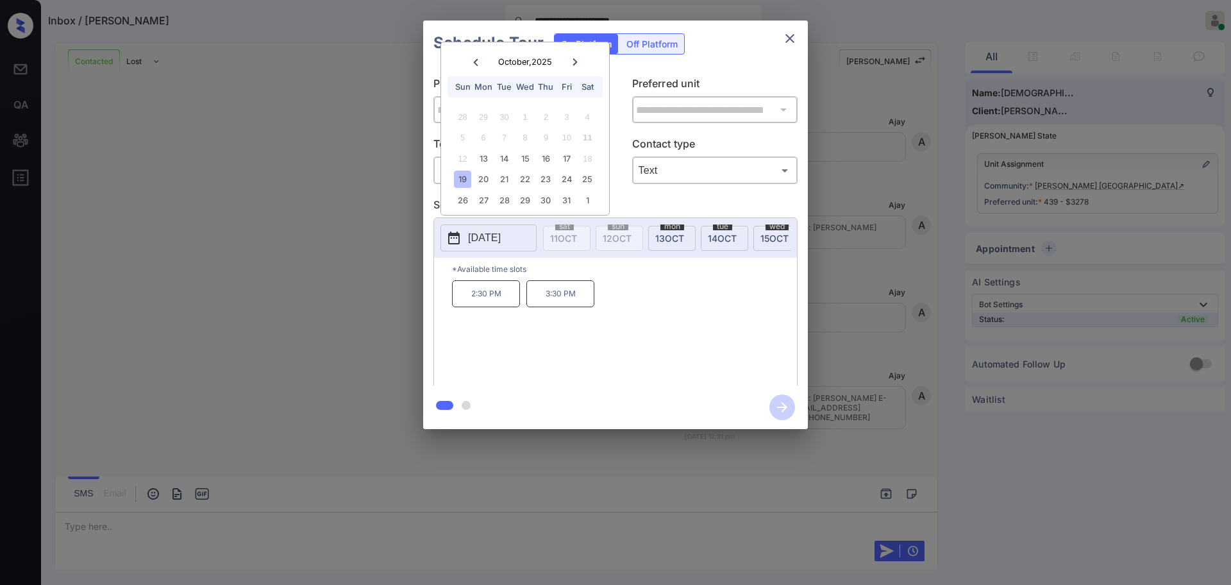
click at [481, 305] on p "2:30 PM" at bounding box center [486, 293] width 68 height 27
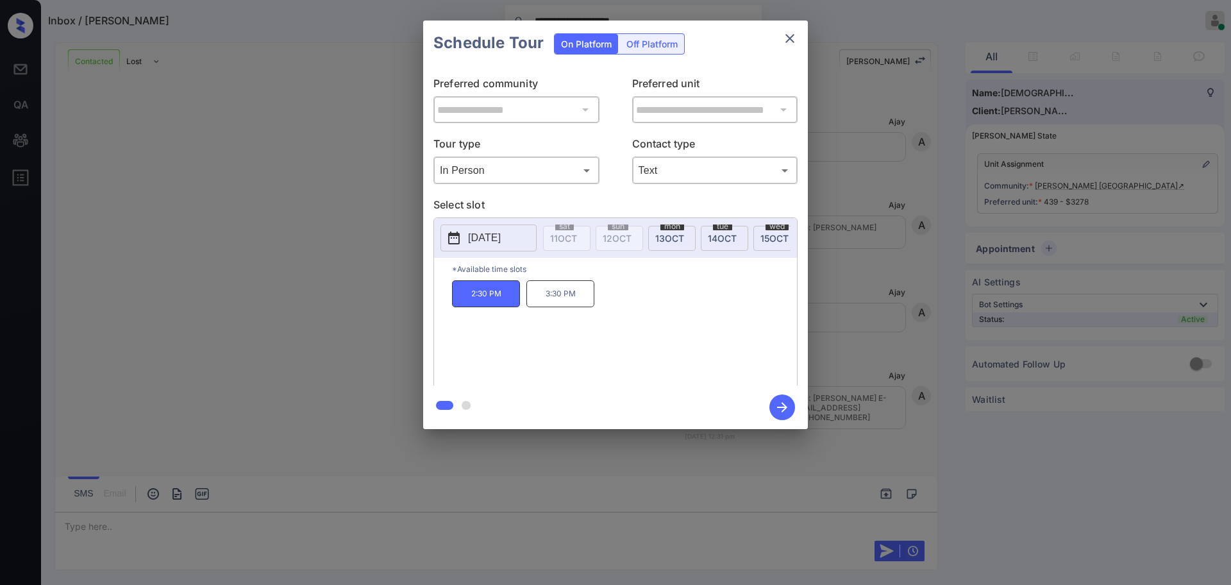
click at [784, 407] on icon "button" at bounding box center [782, 407] width 10 height 10
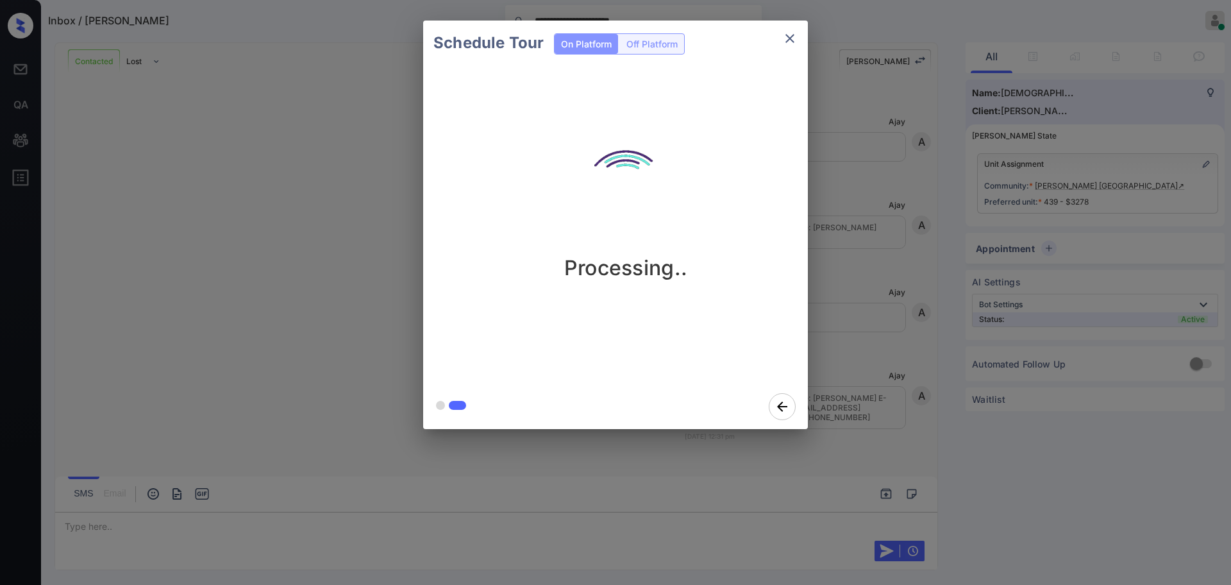
click at [896, 331] on div "Schedule Tour On Platform Off Platform Processing.." at bounding box center [615, 225] width 1231 height 450
